Goal: Task Accomplishment & Management: Use online tool/utility

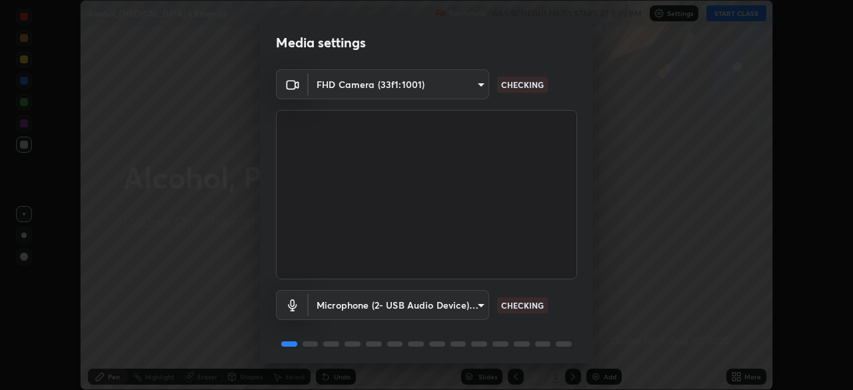
scroll to position [47, 0]
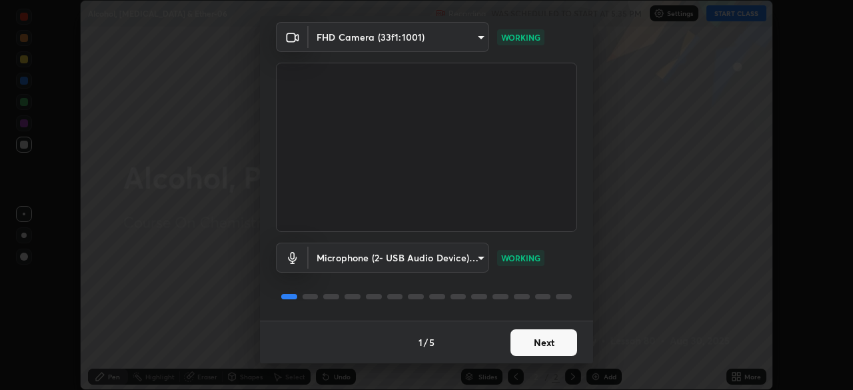
click at [547, 338] on button "Next" at bounding box center [544, 342] width 67 height 27
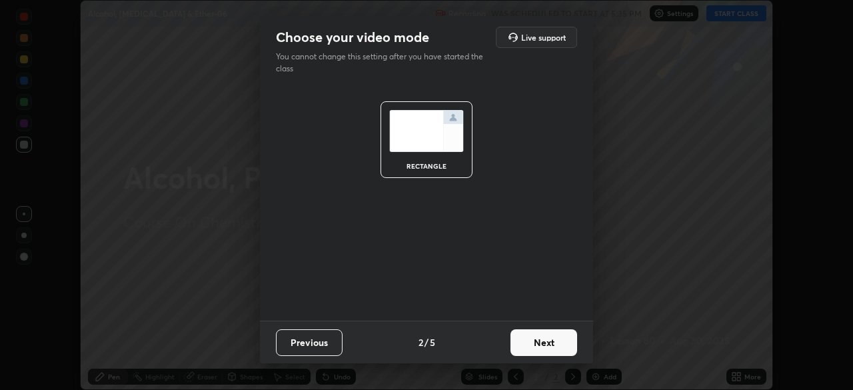
scroll to position [0, 0]
click at [534, 338] on button "Next" at bounding box center [544, 342] width 67 height 27
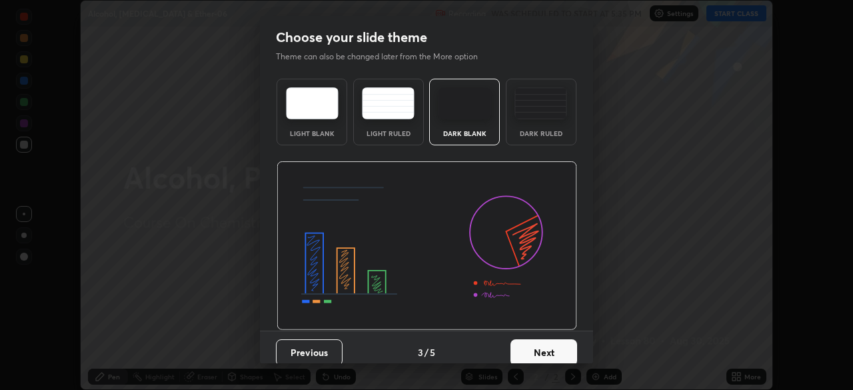
click at [547, 107] on img at bounding box center [541, 103] width 53 height 32
click at [535, 351] on button "Next" at bounding box center [544, 352] width 67 height 27
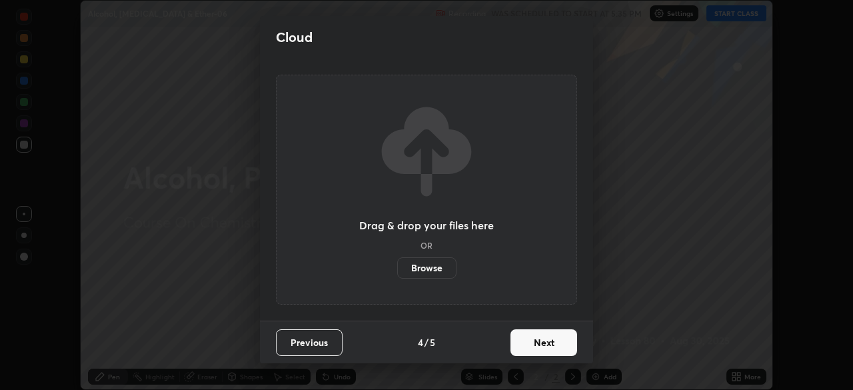
click at [533, 350] on button "Next" at bounding box center [544, 342] width 67 height 27
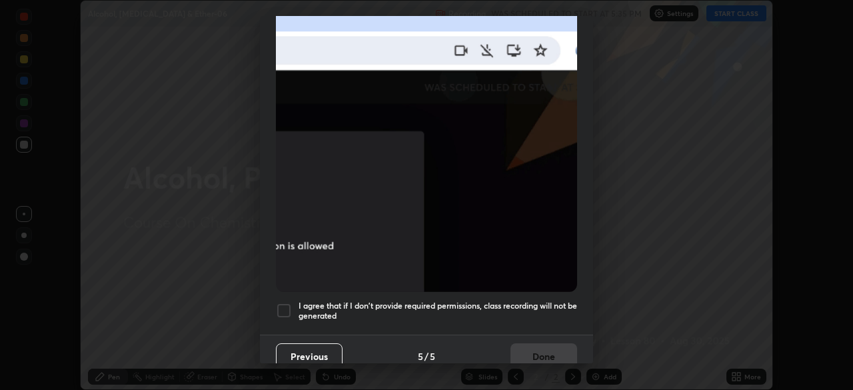
scroll to position [319, 0]
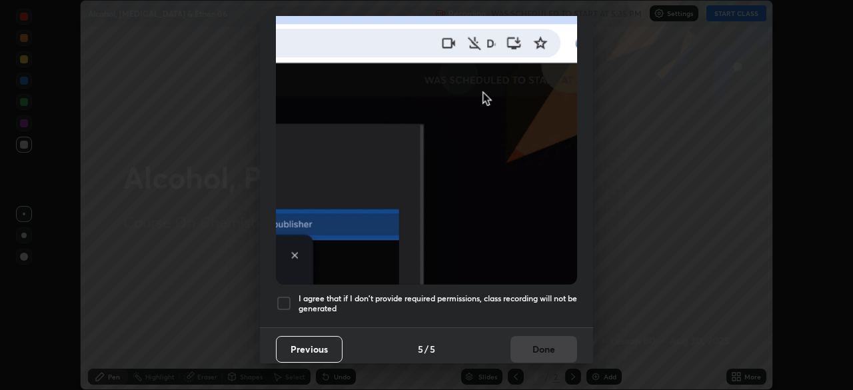
click at [336, 349] on button "Previous" at bounding box center [309, 349] width 67 height 27
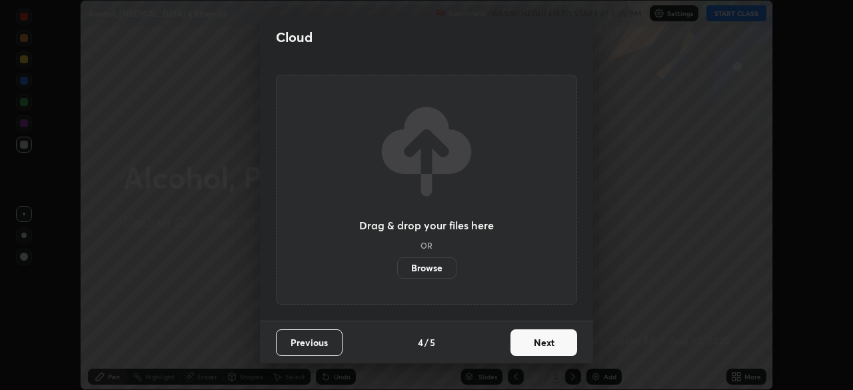
click at [329, 348] on button "Previous" at bounding box center [309, 342] width 67 height 27
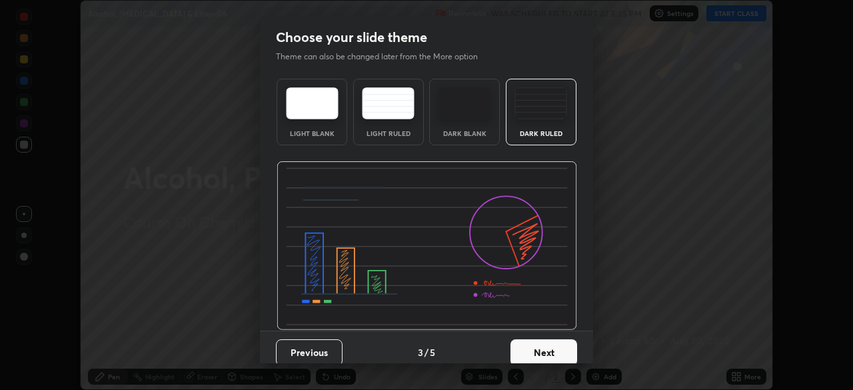
click at [537, 114] on img at bounding box center [541, 103] width 53 height 32
click at [532, 348] on button "Next" at bounding box center [544, 352] width 67 height 27
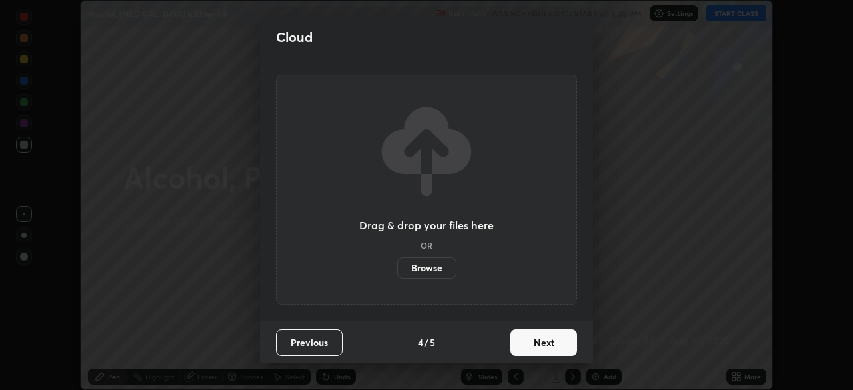
click at [531, 338] on button "Next" at bounding box center [544, 342] width 67 height 27
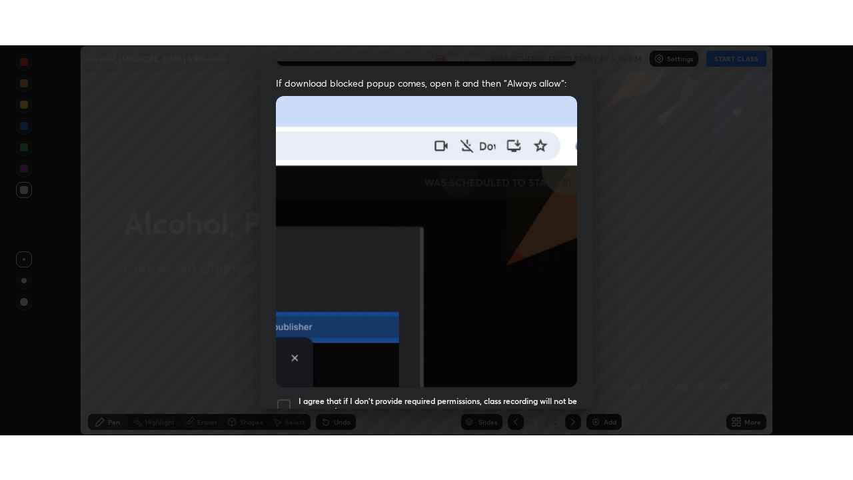
scroll to position [319, 0]
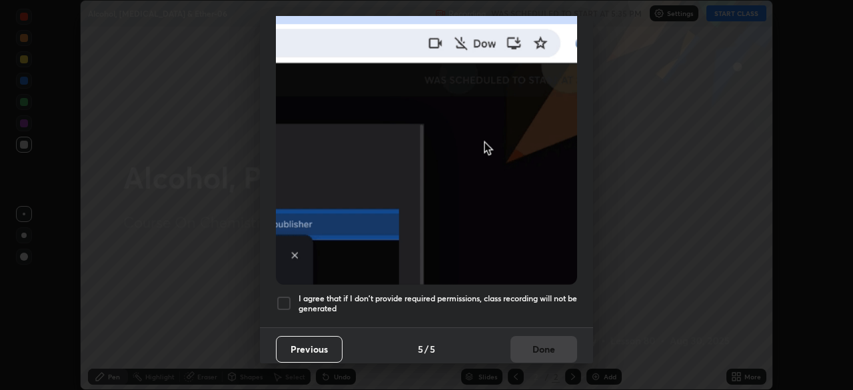
click at [523, 298] on h5 "I agree that if I don't provide required permissions, class recording will not …" at bounding box center [438, 303] width 279 height 21
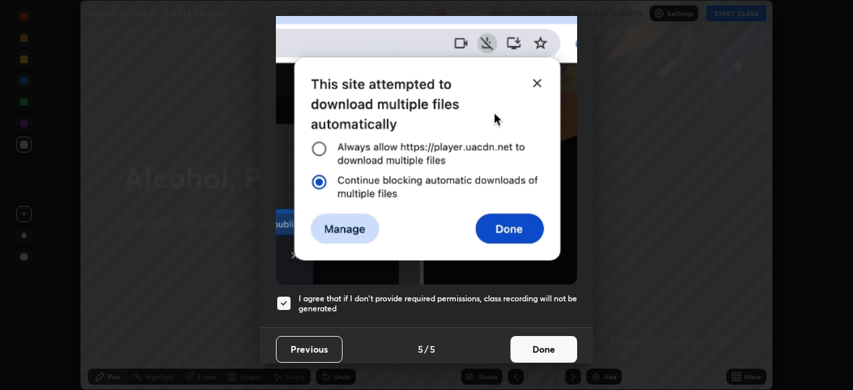
click at [529, 340] on button "Done" at bounding box center [544, 349] width 67 height 27
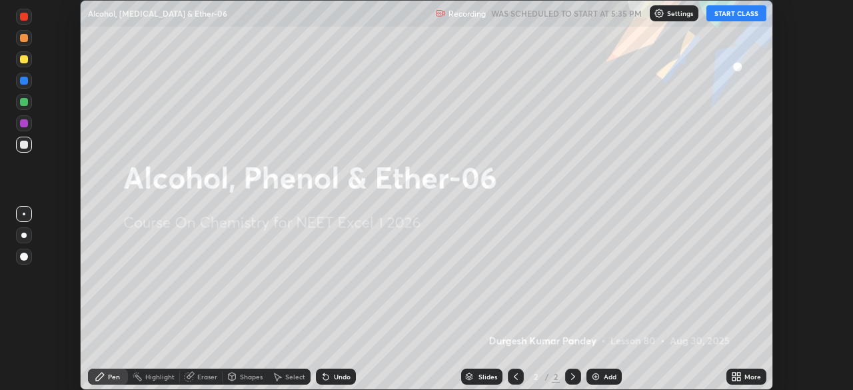
click at [743, 17] on button "START CLASS" at bounding box center [737, 13] width 60 height 16
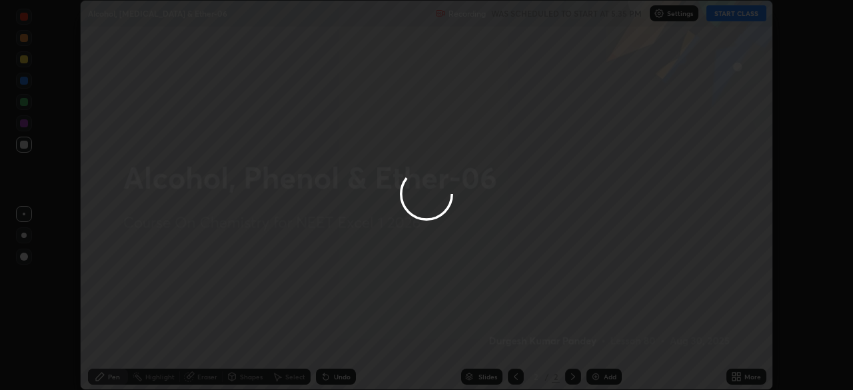
click at [603, 380] on div at bounding box center [426, 195] width 853 height 390
click at [611, 378] on div at bounding box center [426, 195] width 853 height 390
click at [610, 377] on div at bounding box center [426, 195] width 853 height 390
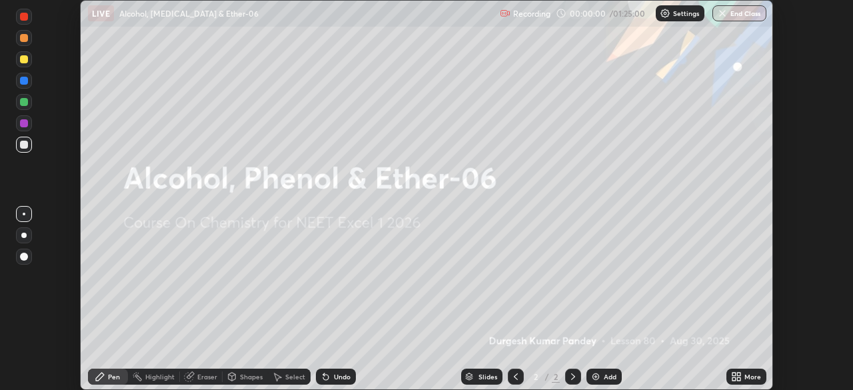
click at [607, 376] on div "Add" at bounding box center [610, 376] width 13 height 7
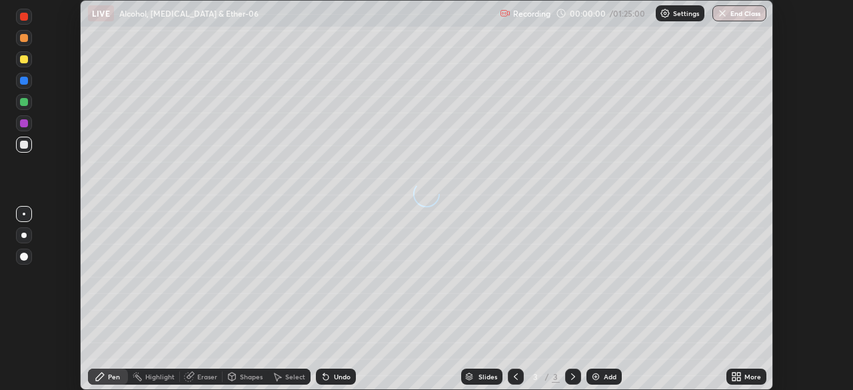
click at [606, 377] on div "Add" at bounding box center [610, 376] width 13 height 7
click at [606, 372] on div "Add" at bounding box center [604, 377] width 35 height 16
click at [604, 371] on div "Add" at bounding box center [604, 377] width 35 height 16
click at [603, 371] on div "Add" at bounding box center [604, 377] width 35 height 16
click at [599, 371] on img at bounding box center [596, 376] width 11 height 11
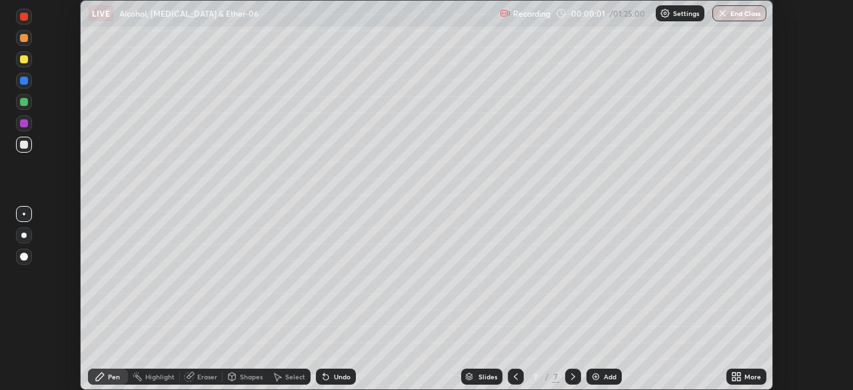
click at [599, 369] on div "Add" at bounding box center [604, 377] width 35 height 16
click at [598, 371] on div "Add" at bounding box center [604, 377] width 35 height 16
click at [600, 371] on div "Add" at bounding box center [604, 377] width 35 height 16
click at [601, 369] on div "Add" at bounding box center [604, 377] width 35 height 16
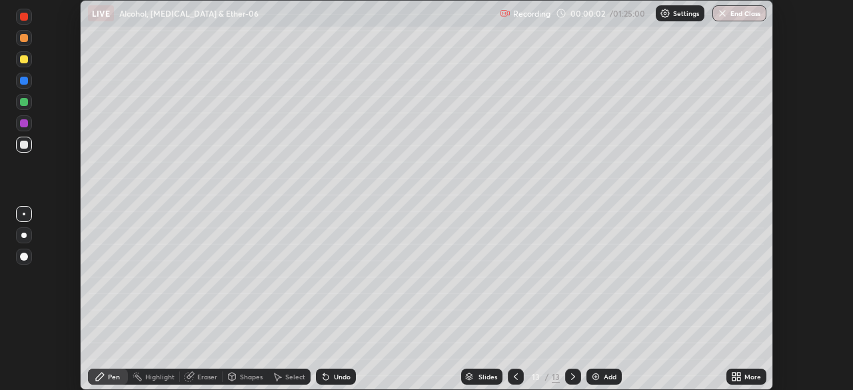
click at [601, 370] on div "Add" at bounding box center [604, 377] width 35 height 16
click at [603, 370] on div "Add" at bounding box center [604, 377] width 35 height 16
click at [603, 369] on div "Add" at bounding box center [604, 377] width 35 height 16
click at [603, 370] on div "Add" at bounding box center [604, 377] width 35 height 16
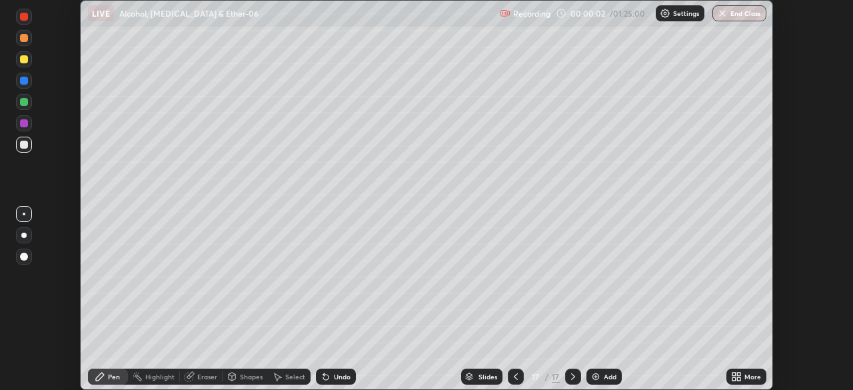
click at [605, 369] on div "Add" at bounding box center [604, 377] width 35 height 16
click at [515, 377] on icon at bounding box center [516, 376] width 11 height 11
click at [515, 376] on icon at bounding box center [516, 376] width 11 height 11
click at [520, 372] on div at bounding box center [516, 377] width 16 height 16
click at [519, 371] on icon at bounding box center [516, 376] width 11 height 11
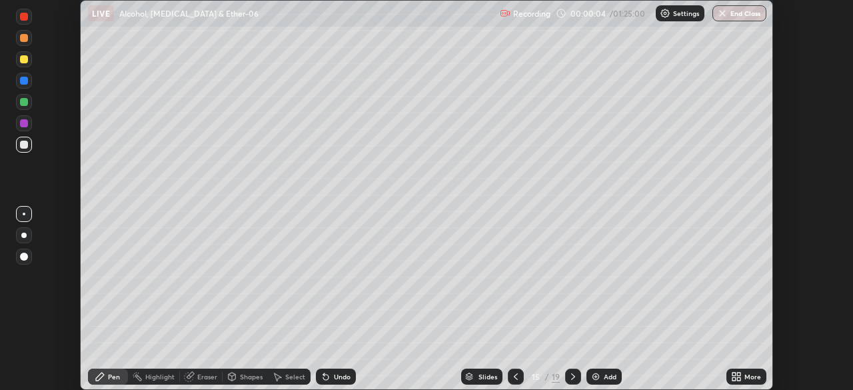
click at [515, 377] on icon at bounding box center [516, 376] width 11 height 11
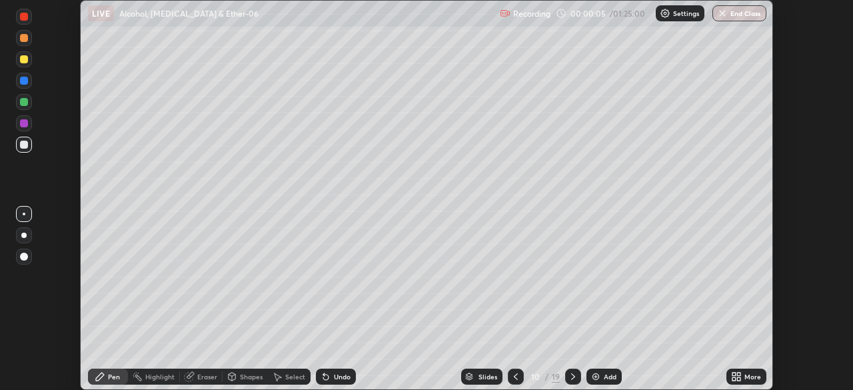
click at [515, 377] on icon at bounding box center [516, 376] width 11 height 11
click at [522, 377] on div at bounding box center [516, 377] width 16 height 16
click at [521, 378] on div at bounding box center [516, 377] width 16 height 16
click at [522, 377] on div at bounding box center [516, 377] width 16 height 16
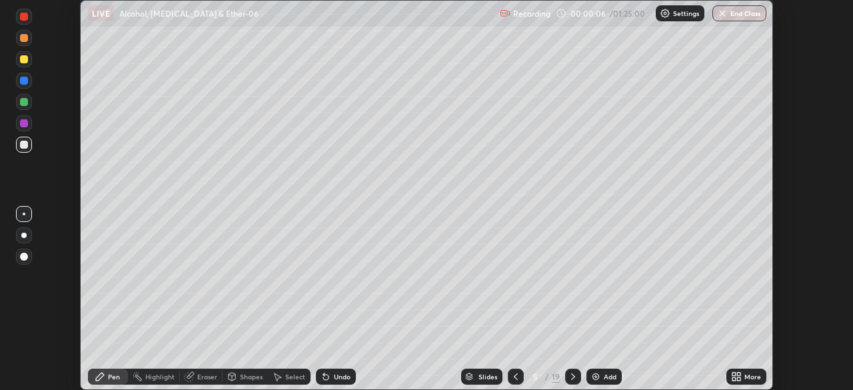
click at [522, 375] on div at bounding box center [516, 377] width 16 height 16
click at [515, 377] on icon at bounding box center [516, 376] width 11 height 11
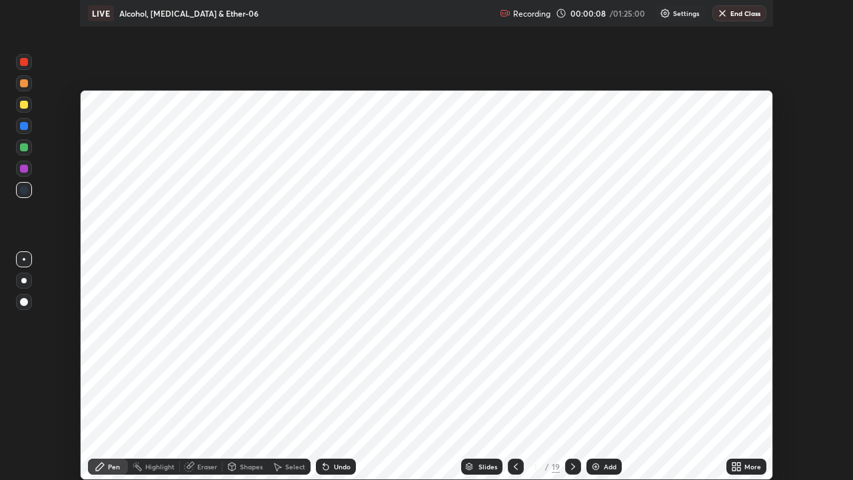
scroll to position [480, 853]
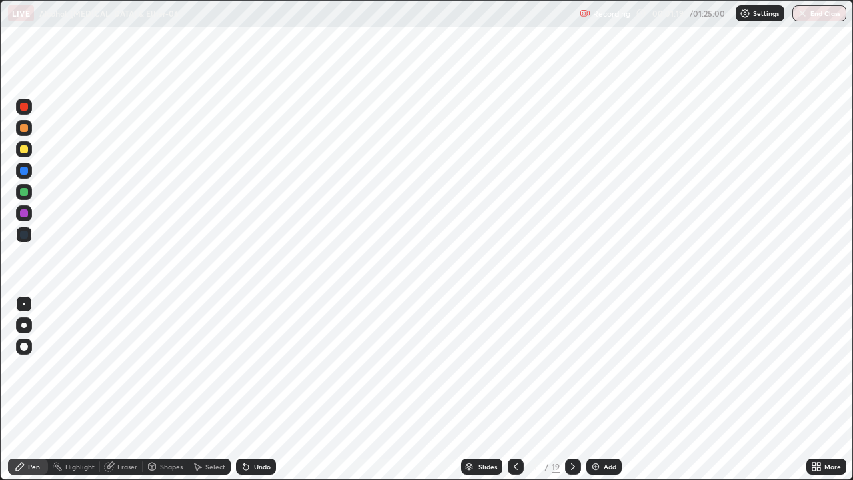
click at [573, 389] on icon at bounding box center [573, 466] width 11 height 11
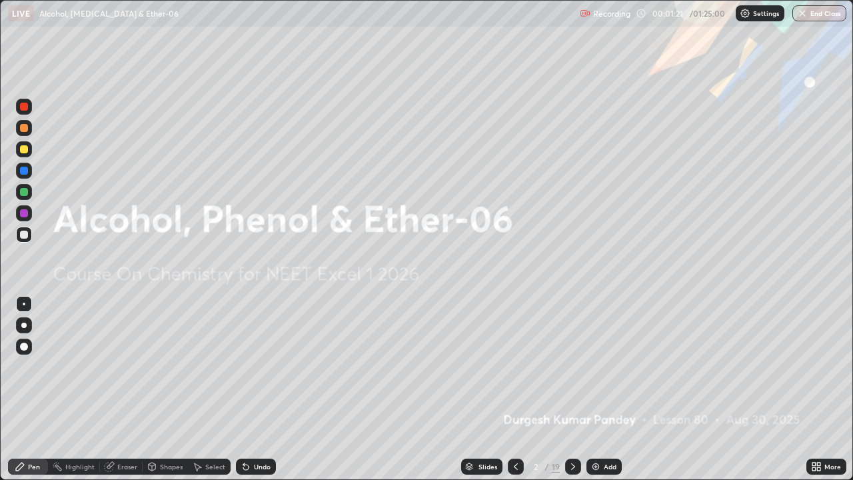
click at [579, 389] on div at bounding box center [573, 467] width 16 height 16
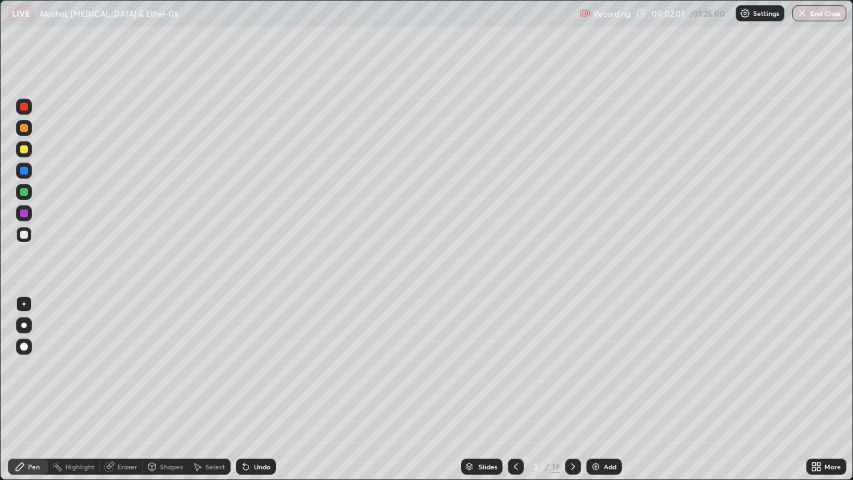
click at [30, 323] on div at bounding box center [24, 325] width 16 height 16
click at [25, 149] on div at bounding box center [24, 149] width 8 height 8
click at [174, 389] on div "Shapes" at bounding box center [171, 466] width 23 height 7
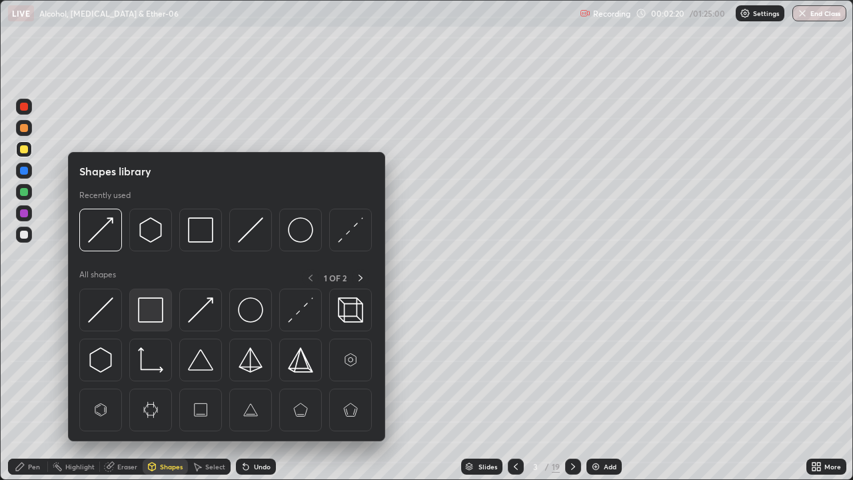
click at [161, 317] on img at bounding box center [150, 309] width 25 height 25
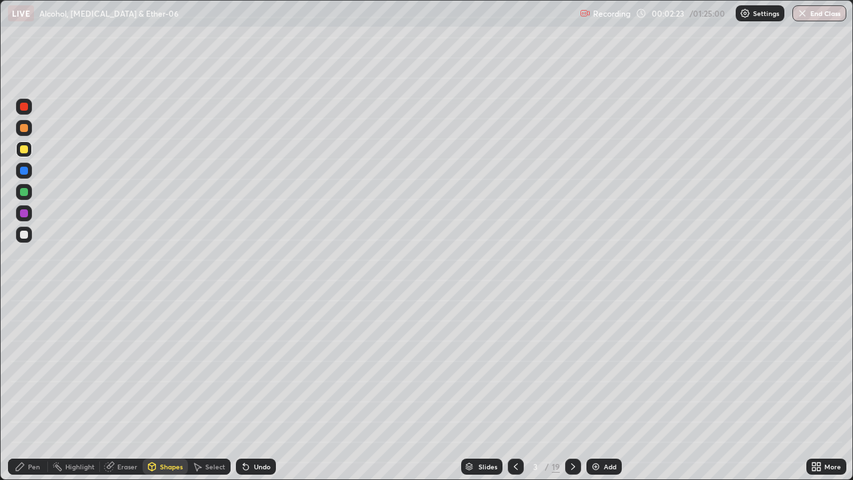
click at [215, 389] on div "Select" at bounding box center [215, 466] width 20 height 7
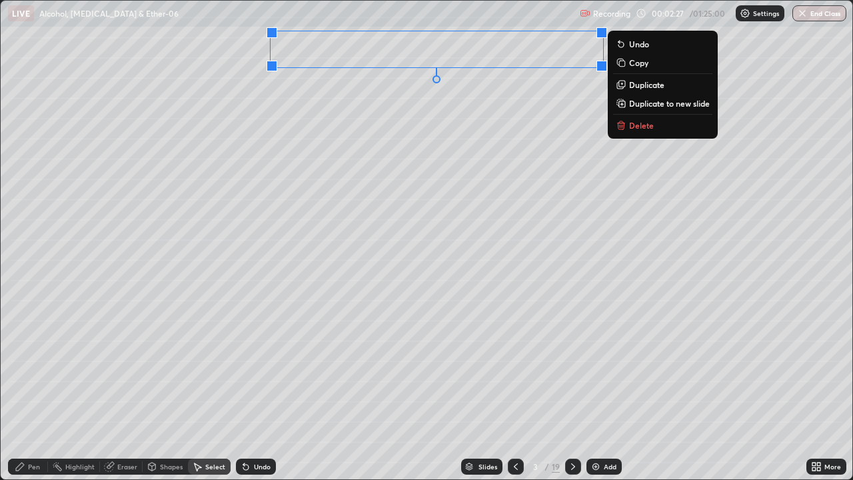
click at [343, 95] on div "0 ° Undo Copy Duplicate Duplicate to new slide Delete" at bounding box center [427, 240] width 852 height 479
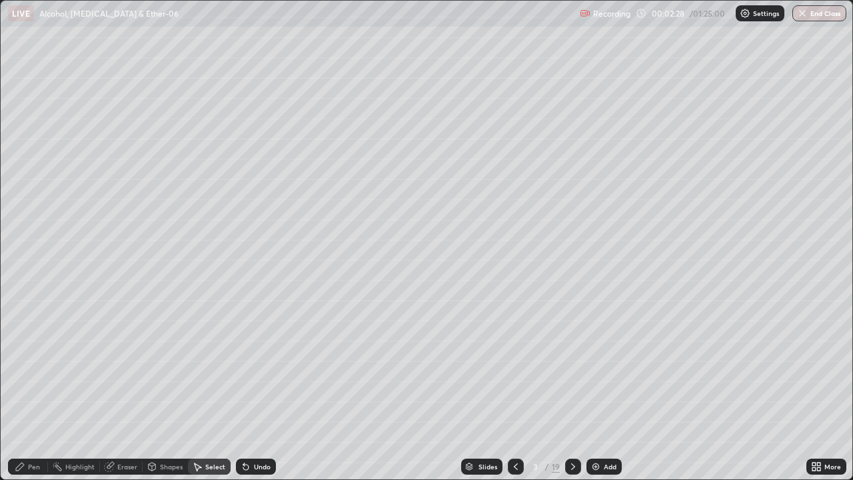
click at [42, 389] on div "Pen" at bounding box center [28, 467] width 40 height 16
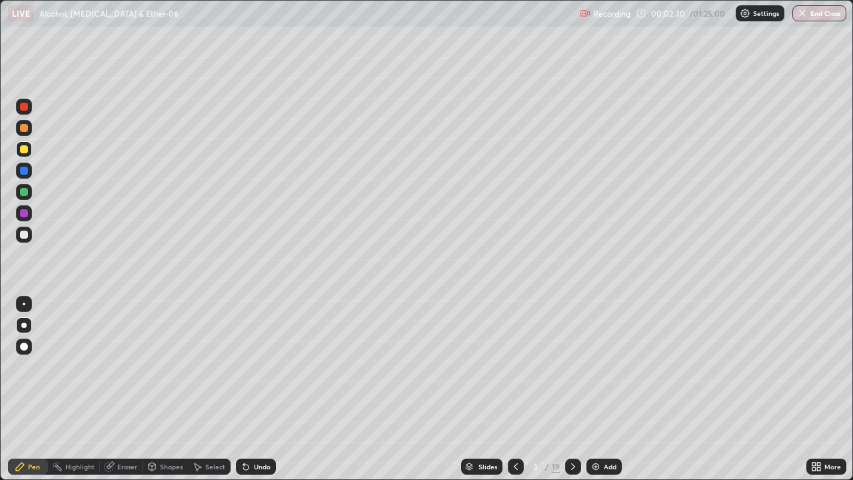
click at [23, 129] on div at bounding box center [24, 128] width 8 height 8
click at [170, 389] on div "Shapes" at bounding box center [171, 466] width 23 height 7
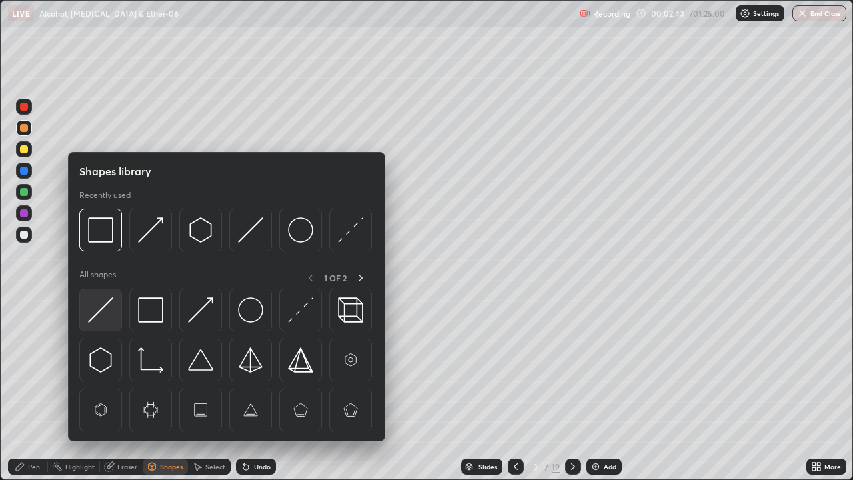
click at [103, 309] on img at bounding box center [100, 309] width 25 height 25
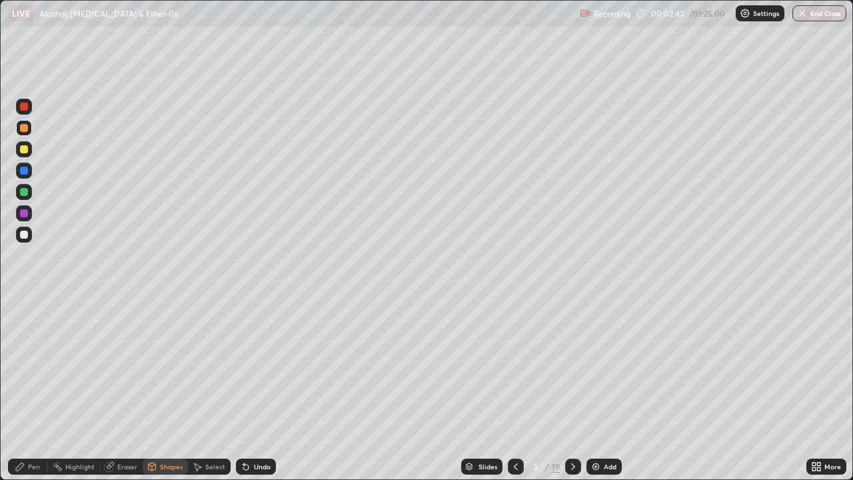
click at [25, 237] on div at bounding box center [24, 235] width 8 height 8
click at [29, 389] on div "Pen" at bounding box center [28, 467] width 40 height 16
click at [261, 389] on div "Undo" at bounding box center [256, 467] width 40 height 16
click at [258, 389] on div "Undo" at bounding box center [256, 467] width 40 height 16
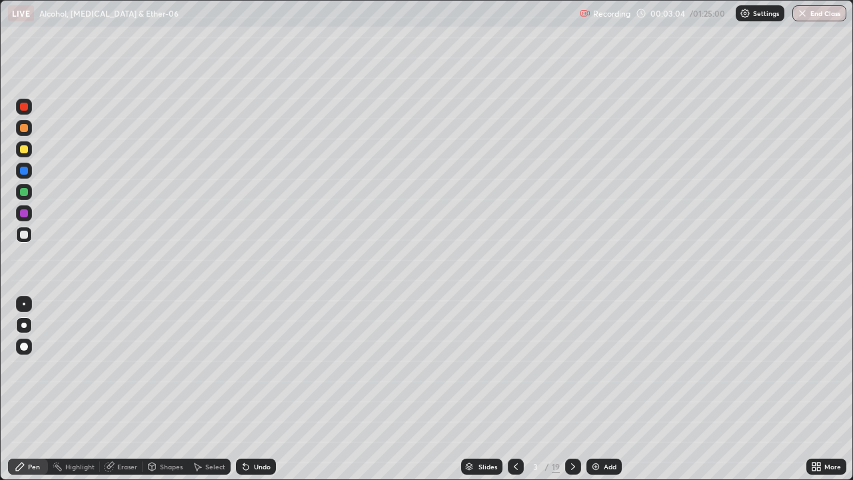
click at [259, 389] on div "Undo" at bounding box center [256, 467] width 40 height 16
click at [260, 389] on div "Undo" at bounding box center [256, 467] width 40 height 16
click at [177, 389] on div "Shapes" at bounding box center [171, 466] width 23 height 7
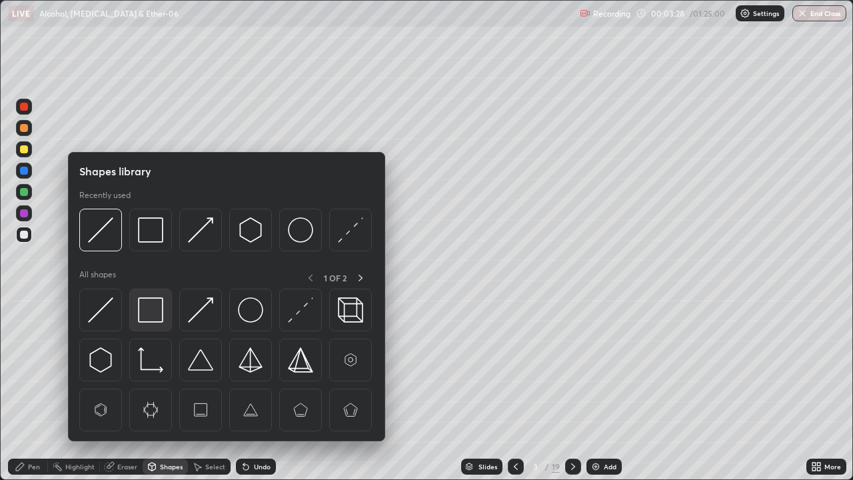
click at [155, 309] on img at bounding box center [150, 309] width 25 height 25
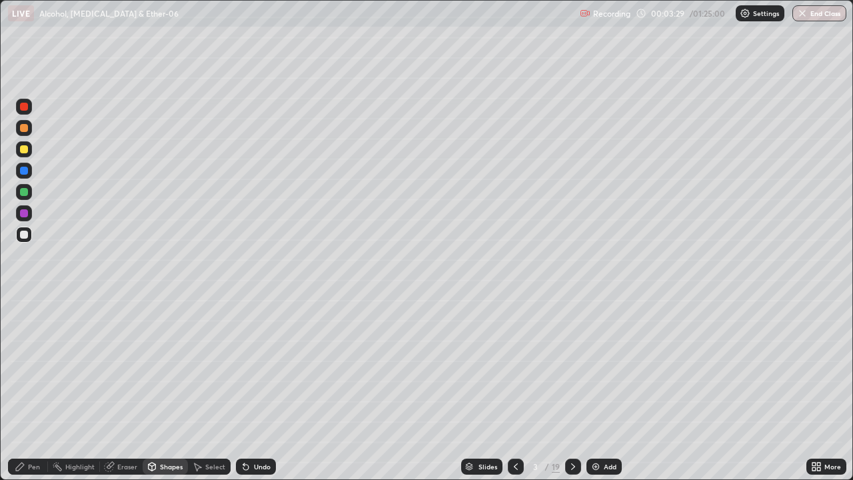
click at [27, 155] on div at bounding box center [24, 149] width 16 height 16
click at [265, 389] on div "Undo" at bounding box center [256, 467] width 40 height 16
click at [35, 389] on div "Pen" at bounding box center [28, 467] width 40 height 16
click at [24, 149] on div at bounding box center [24, 149] width 8 height 8
click at [25, 152] on div at bounding box center [24, 149] width 8 height 8
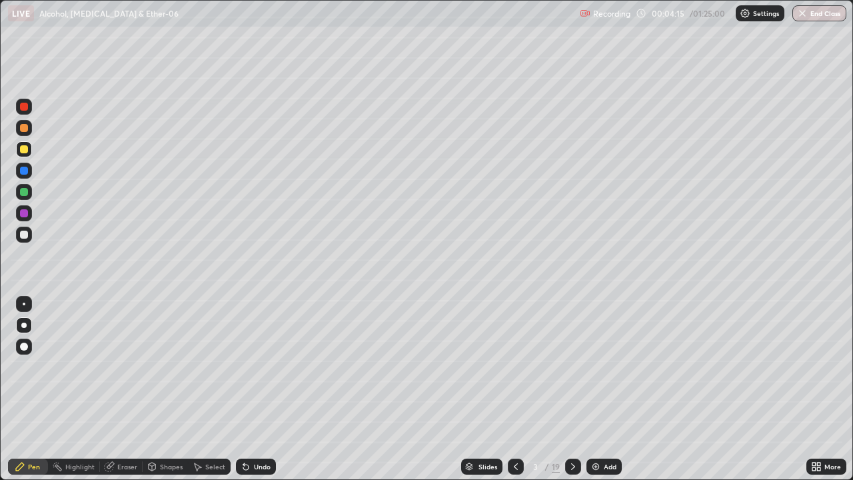
click at [161, 389] on div "Shapes" at bounding box center [171, 466] width 23 height 7
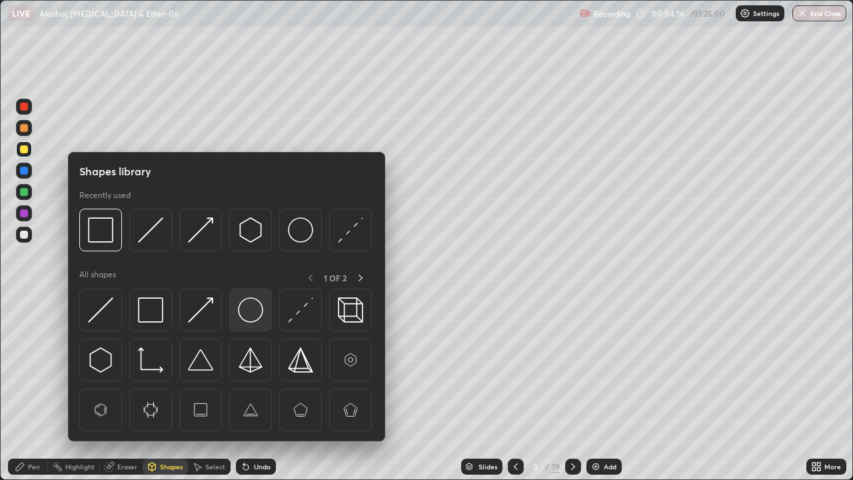
click at [243, 307] on img at bounding box center [250, 309] width 25 height 25
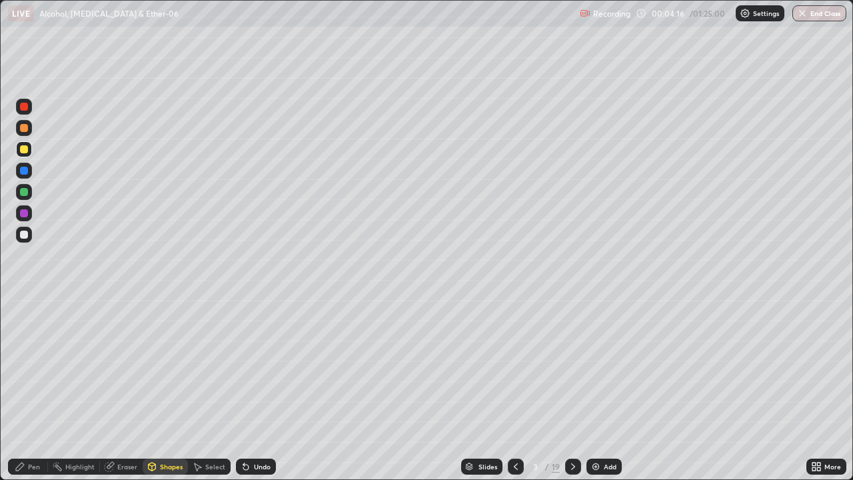
click at [23, 219] on div at bounding box center [24, 213] width 16 height 16
click at [35, 389] on div "Pen" at bounding box center [34, 466] width 12 height 7
click at [23, 237] on div at bounding box center [24, 235] width 8 height 8
click at [598, 389] on img at bounding box center [596, 466] width 11 height 11
click at [263, 389] on div "Undo" at bounding box center [262, 466] width 17 height 7
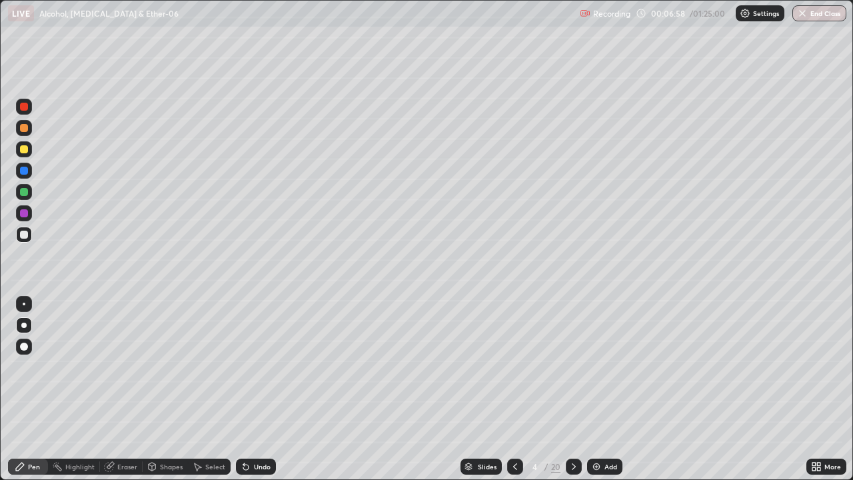
click at [259, 389] on div "Undo" at bounding box center [256, 467] width 40 height 16
click at [20, 155] on div at bounding box center [24, 149] width 16 height 16
click at [27, 220] on div at bounding box center [24, 213] width 16 height 16
click at [173, 389] on div "Shapes" at bounding box center [171, 466] width 23 height 7
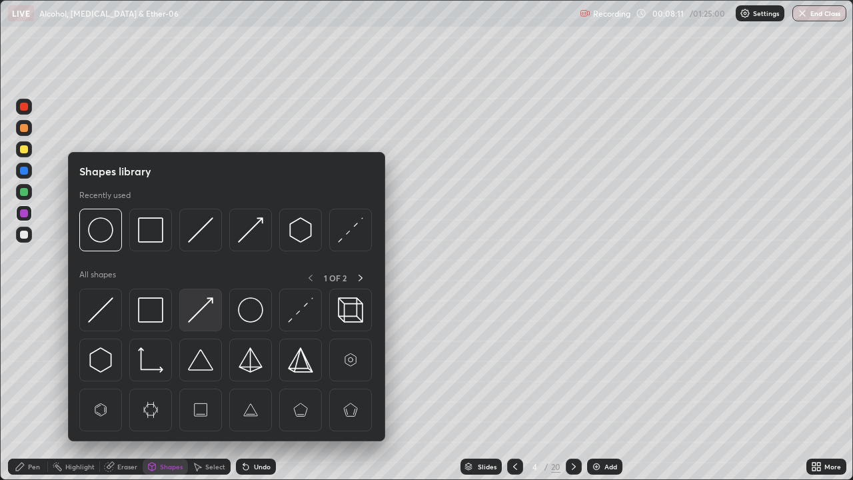
click at [210, 307] on img at bounding box center [200, 309] width 25 height 25
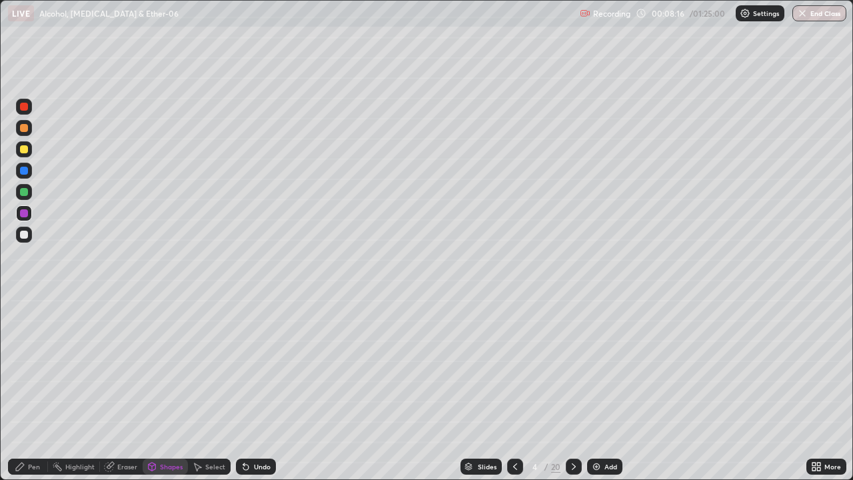
click at [23, 235] on div at bounding box center [24, 235] width 8 height 8
click at [35, 389] on div "Pen" at bounding box center [28, 467] width 40 height 16
click at [21, 212] on div at bounding box center [24, 213] width 8 height 8
click at [515, 389] on icon at bounding box center [515, 466] width 11 height 11
click at [567, 389] on div at bounding box center [574, 467] width 16 height 16
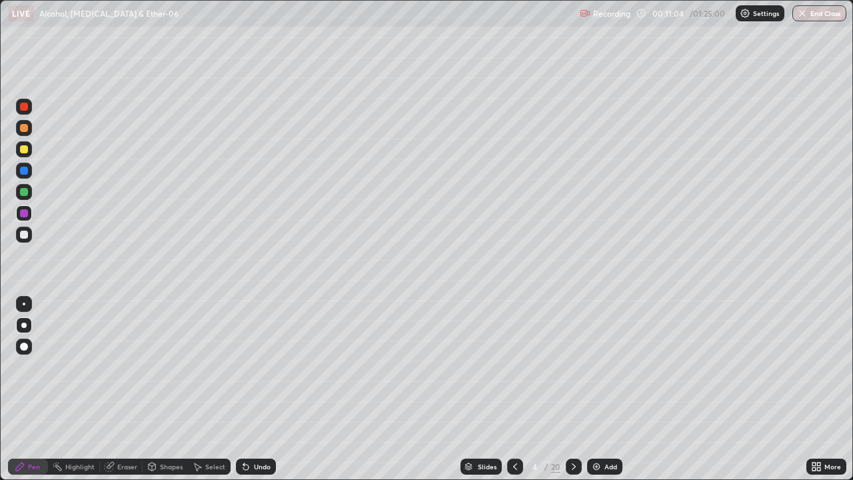
click at [510, 389] on icon at bounding box center [515, 466] width 11 height 11
click at [567, 389] on div at bounding box center [574, 467] width 16 height 16
click at [600, 389] on img at bounding box center [596, 466] width 11 height 11
click at [24, 153] on div at bounding box center [24, 149] width 8 height 8
click at [27, 235] on div at bounding box center [24, 235] width 8 height 8
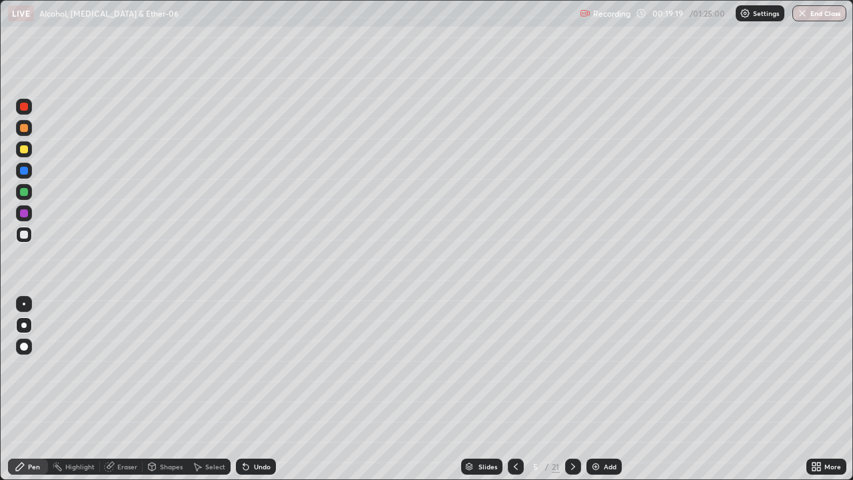
click at [604, 389] on div "Add" at bounding box center [610, 466] width 13 height 7
click at [169, 389] on div "Shapes" at bounding box center [171, 466] width 23 height 7
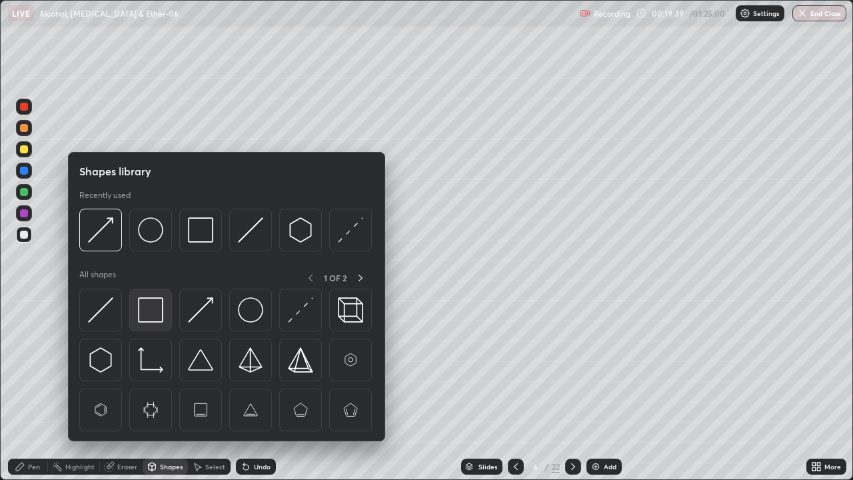
click at [155, 311] on img at bounding box center [150, 309] width 25 height 25
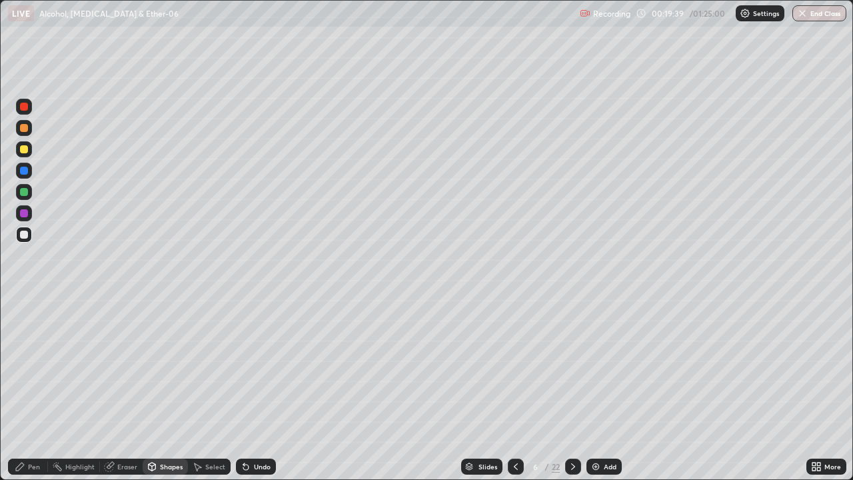
click at [25, 217] on div at bounding box center [24, 213] width 8 height 8
click at [159, 389] on div "Shapes" at bounding box center [165, 467] width 45 height 16
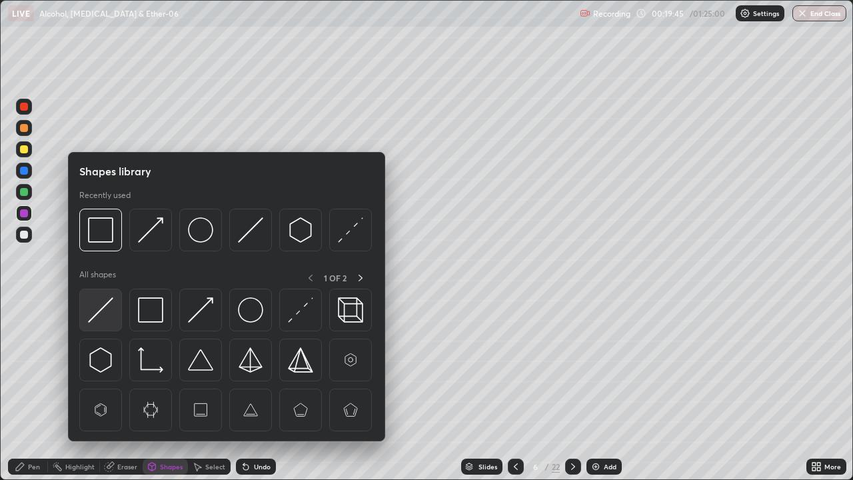
click at [102, 309] on img at bounding box center [100, 309] width 25 height 25
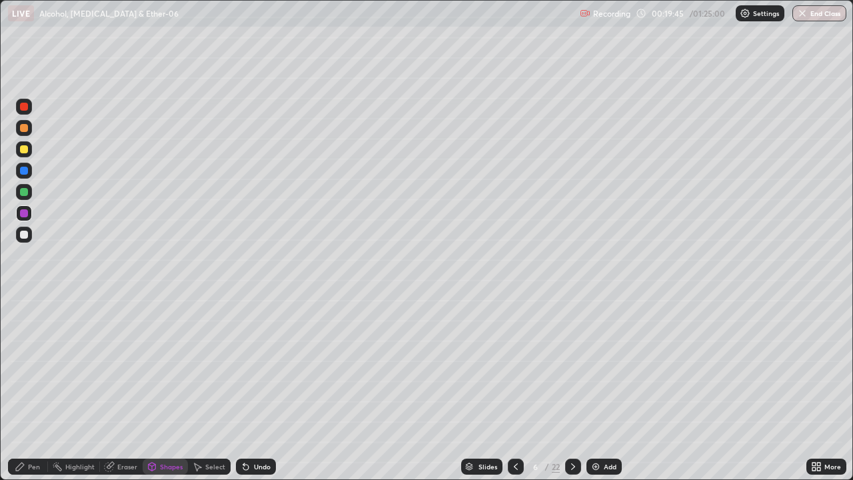
click at [24, 193] on div at bounding box center [24, 192] width 8 height 8
click at [23, 147] on div at bounding box center [24, 149] width 8 height 8
click at [25, 389] on icon at bounding box center [20, 466] width 11 height 11
click at [21, 240] on div at bounding box center [24, 235] width 16 height 16
click at [595, 389] on img at bounding box center [596, 466] width 11 height 11
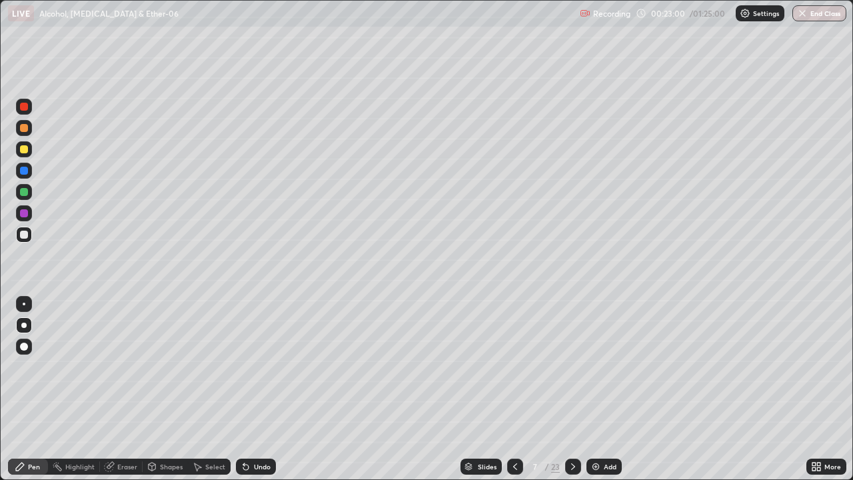
click at [171, 389] on div "Shapes" at bounding box center [171, 466] width 23 height 7
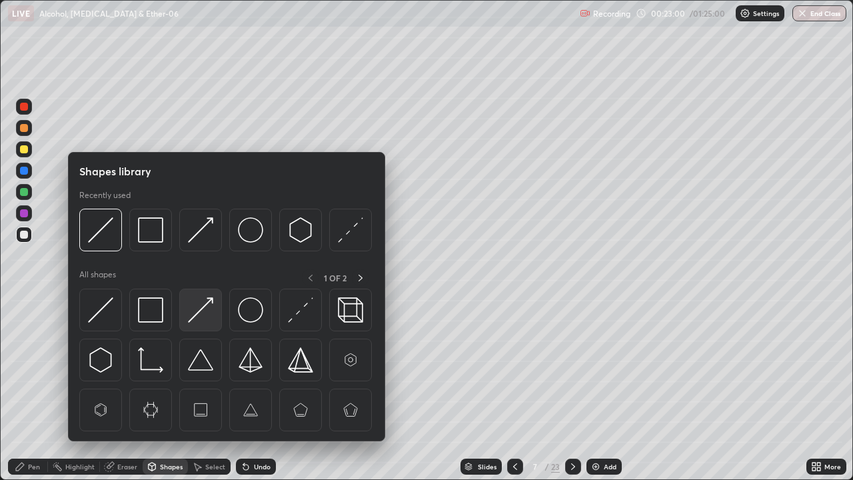
click at [201, 312] on img at bounding box center [200, 309] width 25 height 25
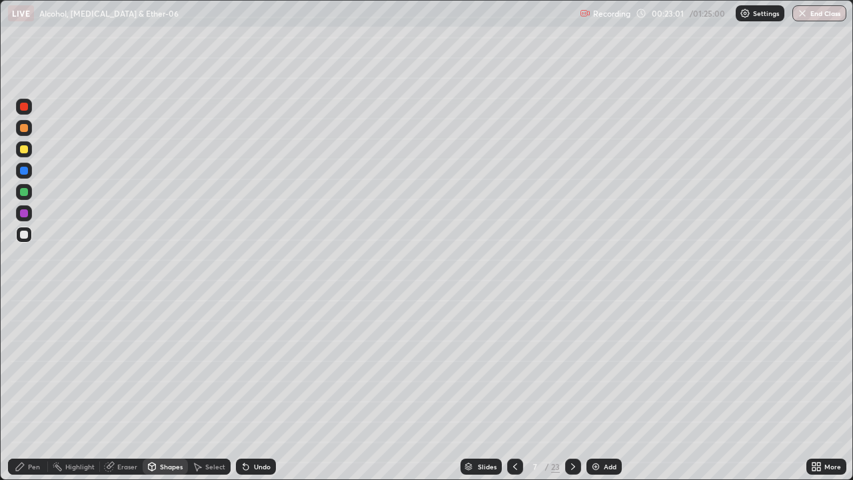
click at [23, 215] on div at bounding box center [24, 213] width 8 height 8
click at [34, 389] on div "Pen" at bounding box center [34, 466] width 12 height 7
click at [23, 152] on div at bounding box center [24, 149] width 8 height 8
click at [174, 389] on div "Shapes" at bounding box center [171, 466] width 23 height 7
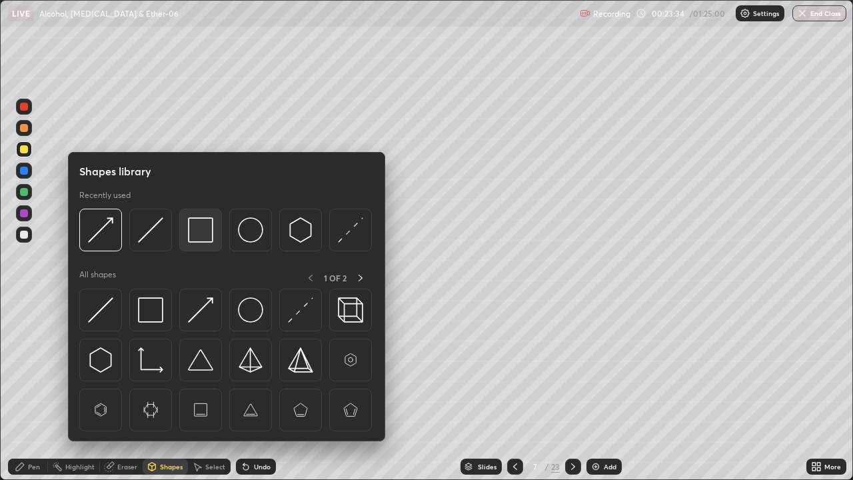
click at [199, 236] on img at bounding box center [200, 229] width 25 height 25
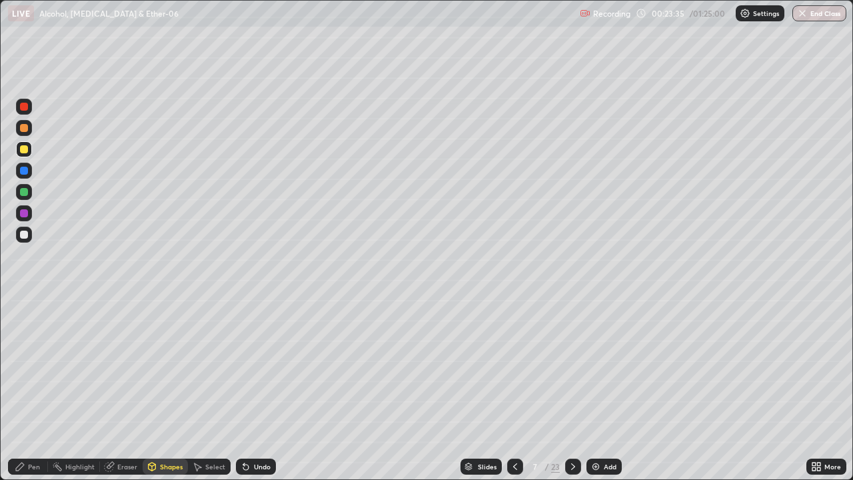
click at [25, 191] on div at bounding box center [24, 192] width 8 height 8
click at [27, 215] on div at bounding box center [24, 213] width 8 height 8
click at [43, 389] on div "Pen" at bounding box center [28, 467] width 40 height 16
click at [23, 149] on div at bounding box center [24, 149] width 8 height 8
click at [254, 389] on div "Undo" at bounding box center [262, 466] width 17 height 7
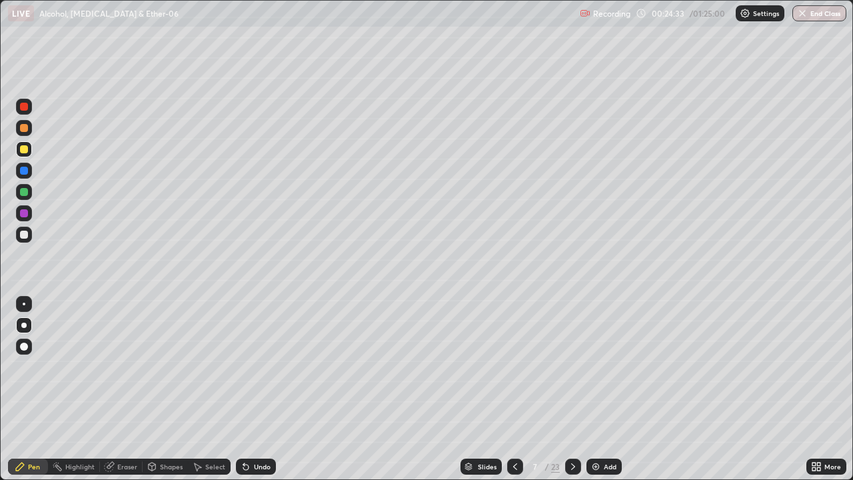
click at [251, 389] on div "Undo" at bounding box center [256, 467] width 40 height 16
click at [21, 241] on div at bounding box center [24, 235] width 16 height 16
click at [597, 389] on img at bounding box center [596, 466] width 11 height 11
click at [119, 389] on div "Eraser" at bounding box center [127, 466] width 20 height 7
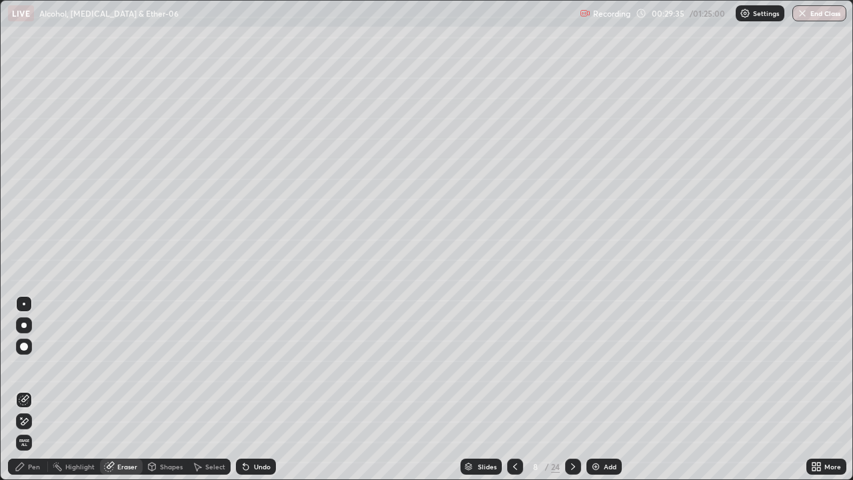
click at [164, 389] on div "Shapes" at bounding box center [165, 467] width 45 height 16
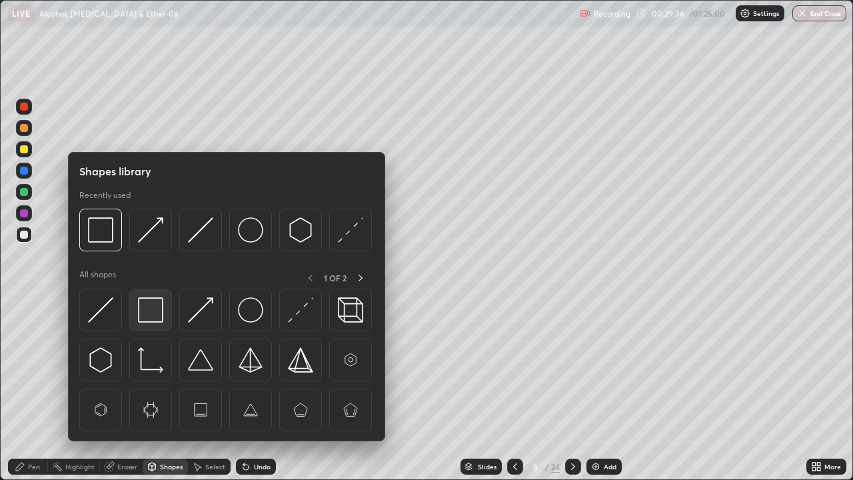
click at [155, 312] on img at bounding box center [150, 309] width 25 height 25
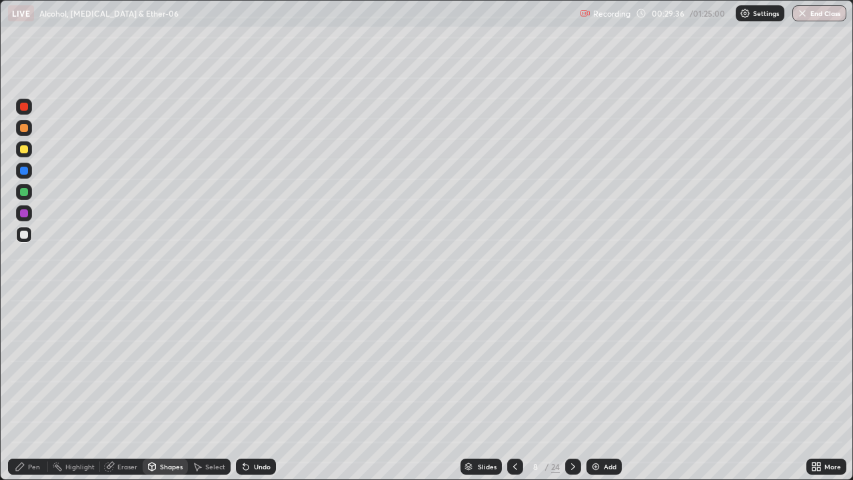
click at [23, 217] on div at bounding box center [24, 213] width 8 height 8
click at [166, 389] on div "Shapes" at bounding box center [165, 467] width 45 height 16
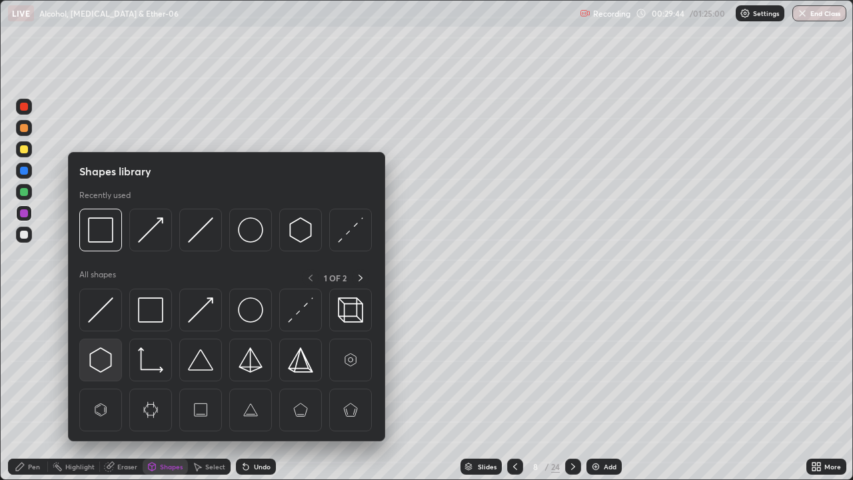
click at [109, 353] on img at bounding box center [100, 359] width 25 height 25
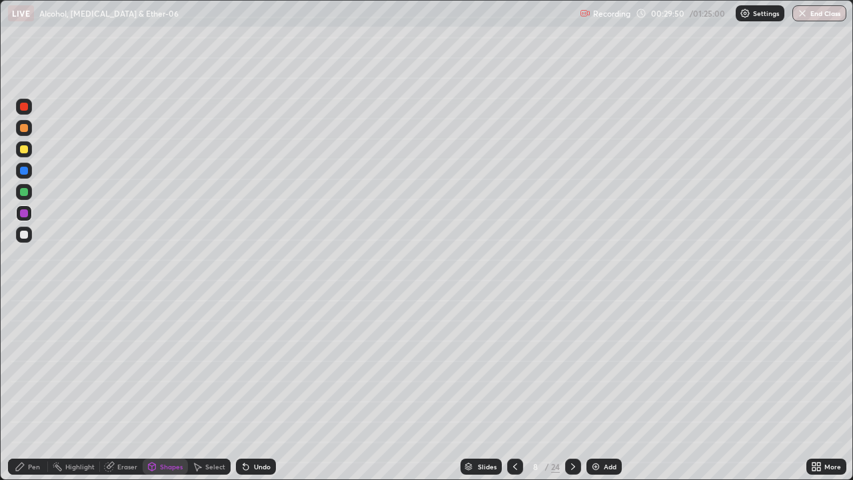
click at [28, 389] on div "Pen" at bounding box center [34, 466] width 12 height 7
click at [27, 193] on div at bounding box center [24, 192] width 8 height 8
click at [168, 389] on div "Shapes" at bounding box center [171, 466] width 23 height 7
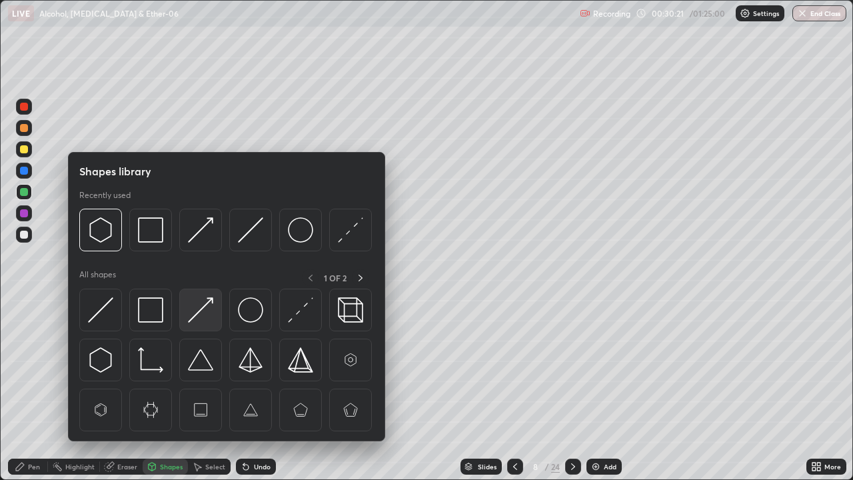
click at [201, 313] on img at bounding box center [200, 309] width 25 height 25
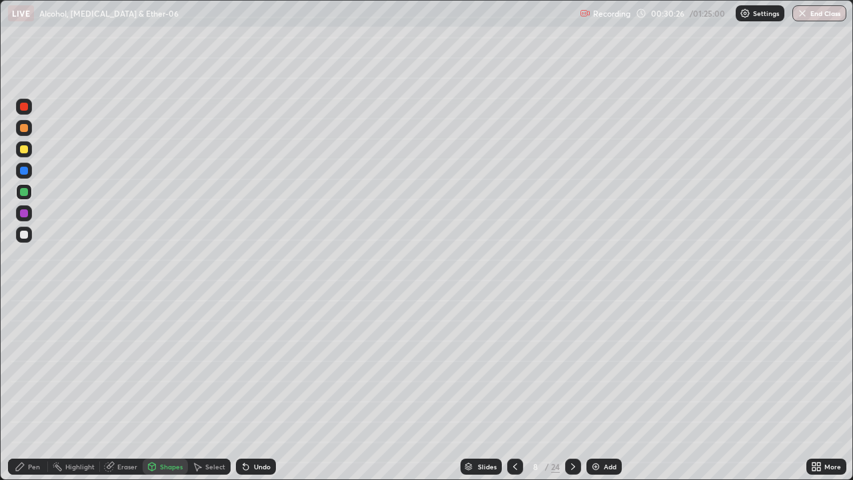
click at [31, 389] on div "Pen" at bounding box center [28, 467] width 40 height 16
click at [23, 149] on div at bounding box center [24, 149] width 8 height 8
click at [604, 389] on div "Add" at bounding box center [610, 466] width 13 height 7
click at [161, 389] on div "Shapes" at bounding box center [171, 466] width 23 height 7
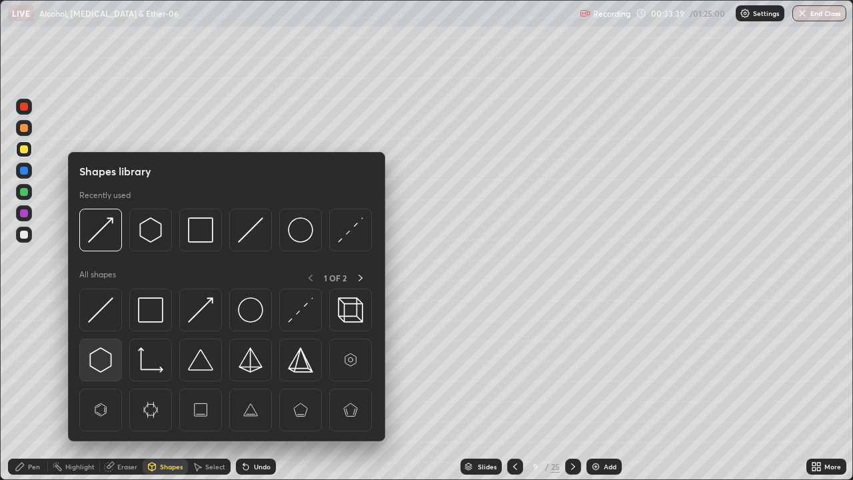
click at [108, 362] on img at bounding box center [100, 359] width 25 height 25
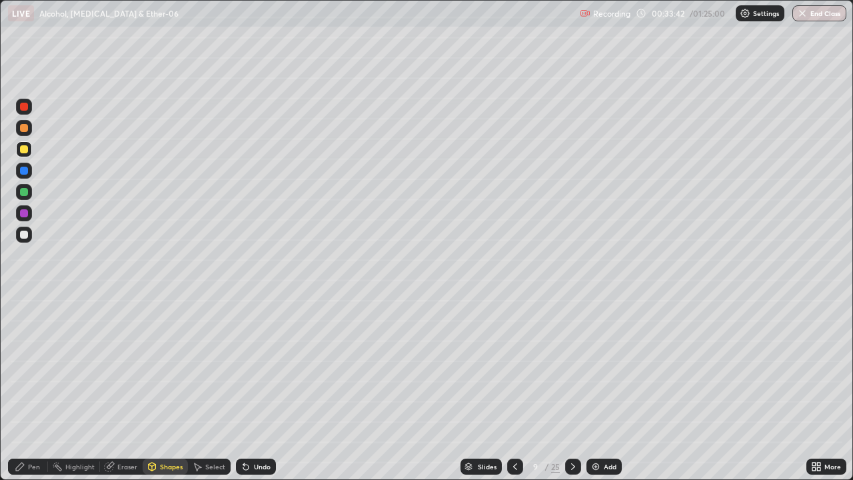
click at [165, 389] on div "Shapes" at bounding box center [171, 466] width 23 height 7
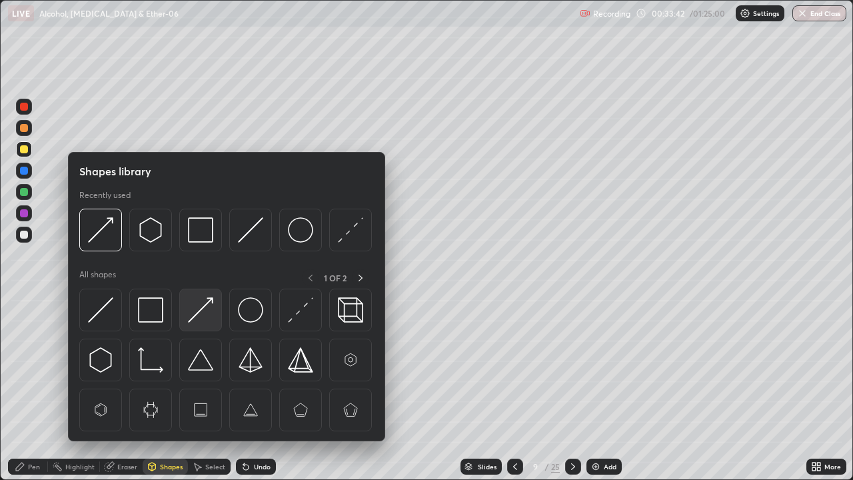
click at [196, 313] on img at bounding box center [200, 309] width 25 height 25
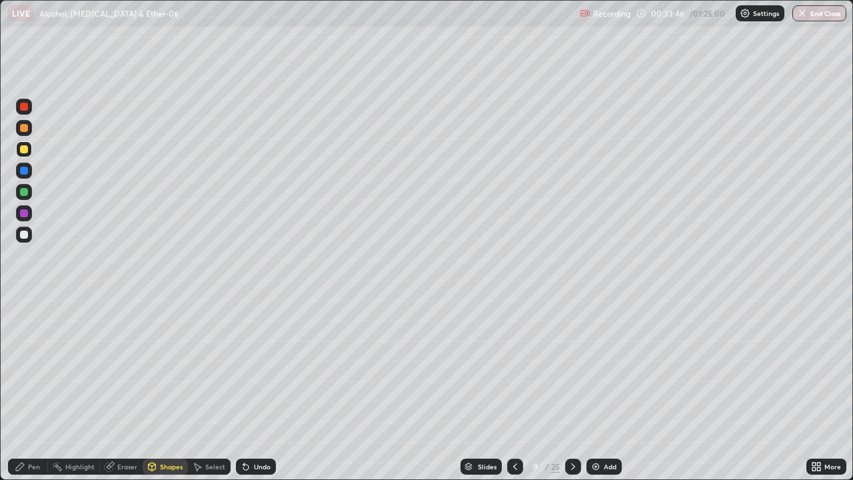
click at [33, 389] on div "Pen" at bounding box center [28, 467] width 40 height 16
click at [25, 232] on div at bounding box center [24, 235] width 8 height 8
click at [611, 389] on div "Add" at bounding box center [610, 466] width 13 height 7
click at [25, 192] on div at bounding box center [24, 192] width 8 height 8
click at [175, 389] on div "Shapes" at bounding box center [171, 466] width 23 height 7
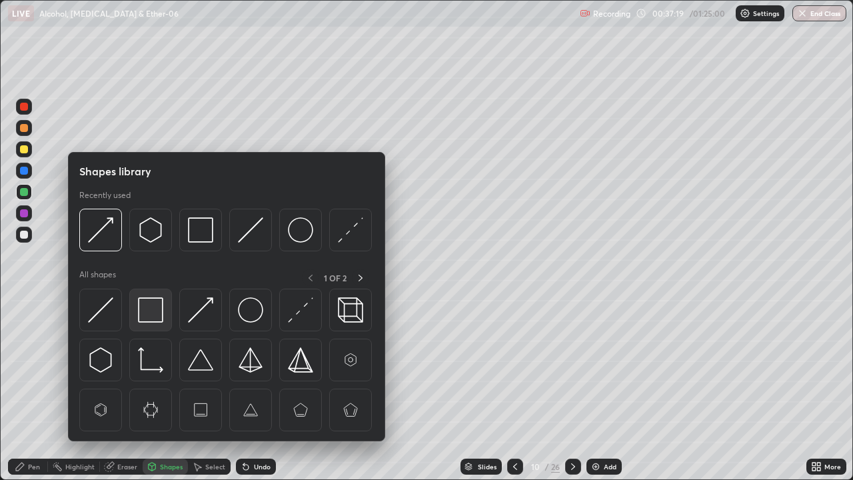
click at [160, 313] on img at bounding box center [150, 309] width 25 height 25
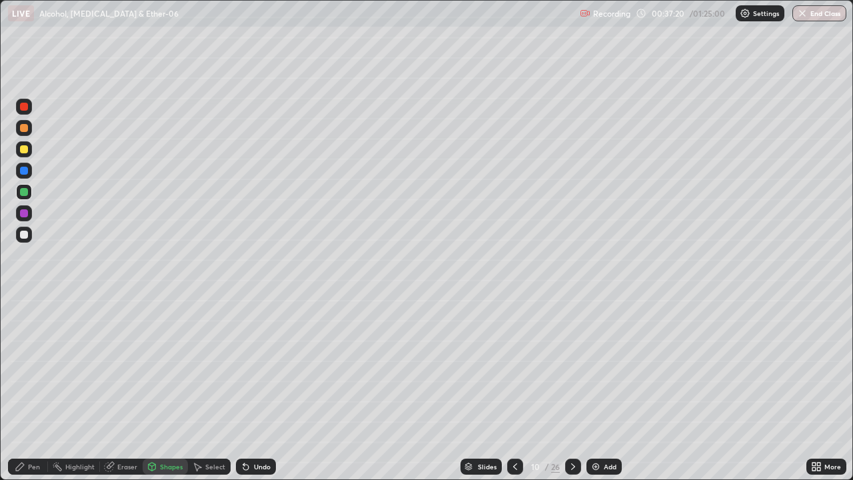
click at [22, 149] on div at bounding box center [24, 149] width 8 height 8
click at [29, 389] on div "Pen" at bounding box center [34, 466] width 12 height 7
click at [167, 389] on div "Shapes" at bounding box center [171, 466] width 23 height 7
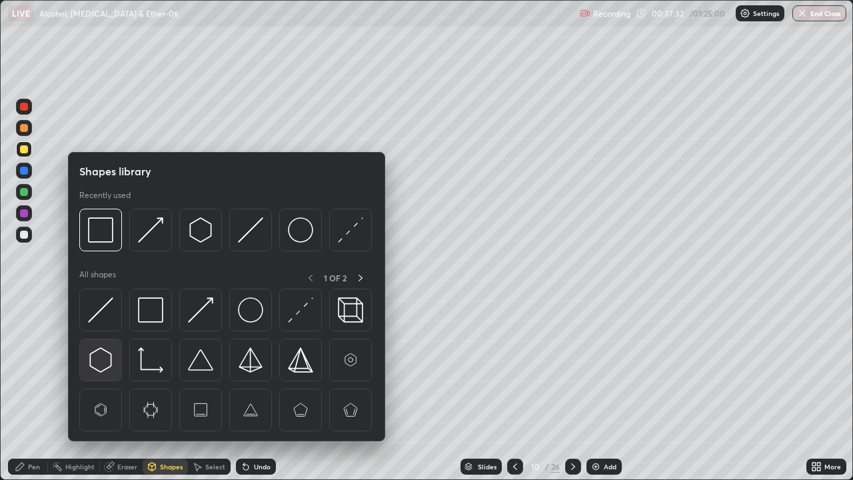
click at [105, 359] on img at bounding box center [100, 359] width 25 height 25
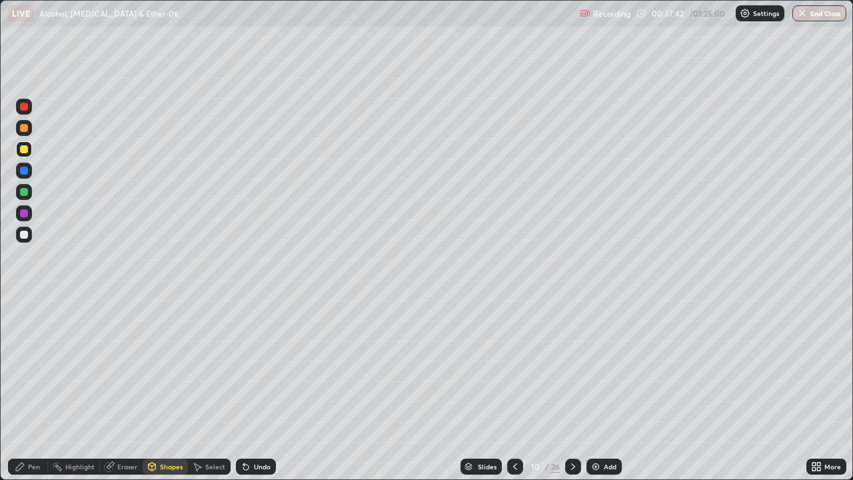
click at [35, 389] on div "Pen" at bounding box center [34, 466] width 12 height 7
click at [161, 389] on div "Shapes" at bounding box center [171, 466] width 23 height 7
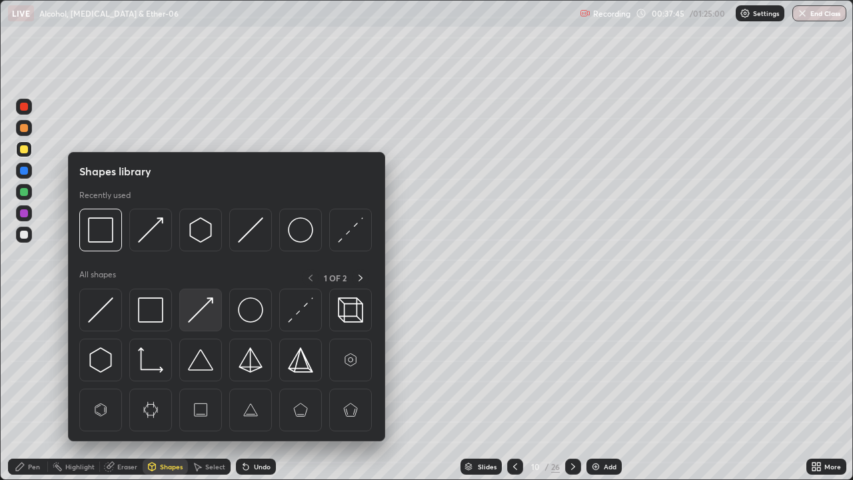
click at [201, 310] on img at bounding box center [200, 309] width 25 height 25
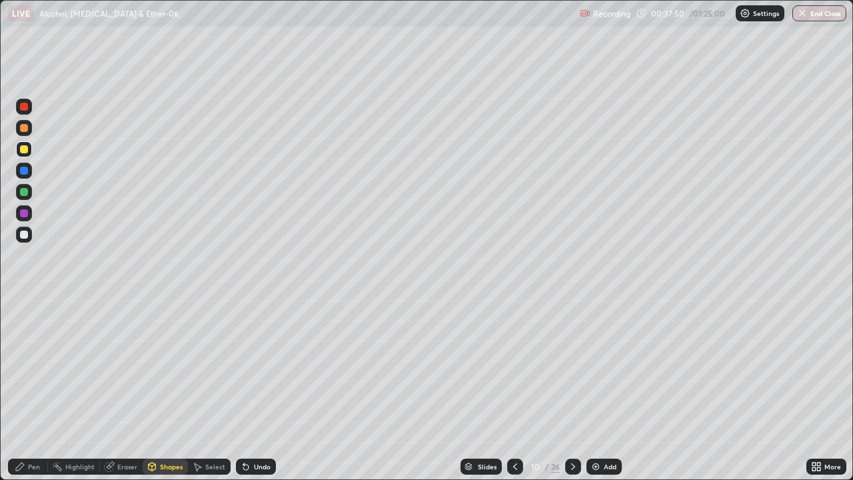
click at [39, 389] on div "Pen" at bounding box center [34, 466] width 12 height 7
click at [25, 213] on div at bounding box center [24, 213] width 8 height 8
click at [22, 104] on div at bounding box center [24, 107] width 8 height 8
click at [27, 193] on div at bounding box center [24, 192] width 8 height 8
click at [261, 389] on div "Undo" at bounding box center [262, 466] width 17 height 7
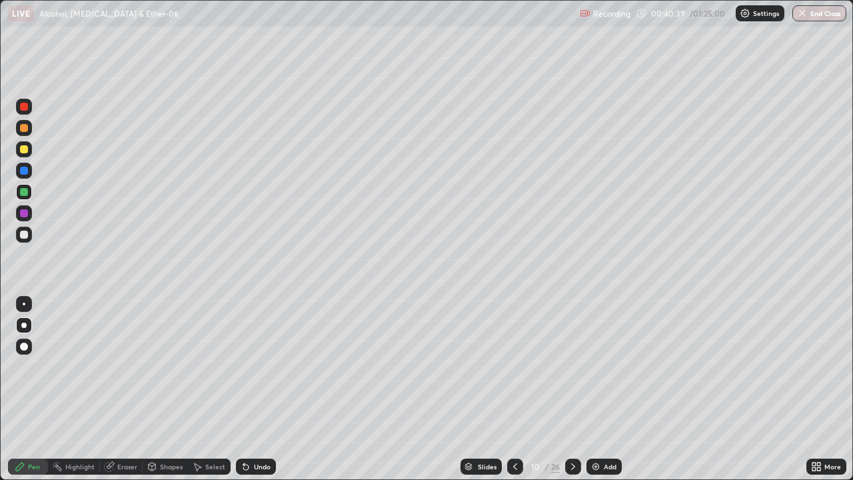
click at [254, 389] on div "Undo" at bounding box center [262, 466] width 17 height 7
click at [22, 233] on div at bounding box center [24, 235] width 8 height 8
click at [597, 389] on img at bounding box center [596, 466] width 11 height 11
click at [130, 389] on div "Eraser" at bounding box center [127, 466] width 20 height 7
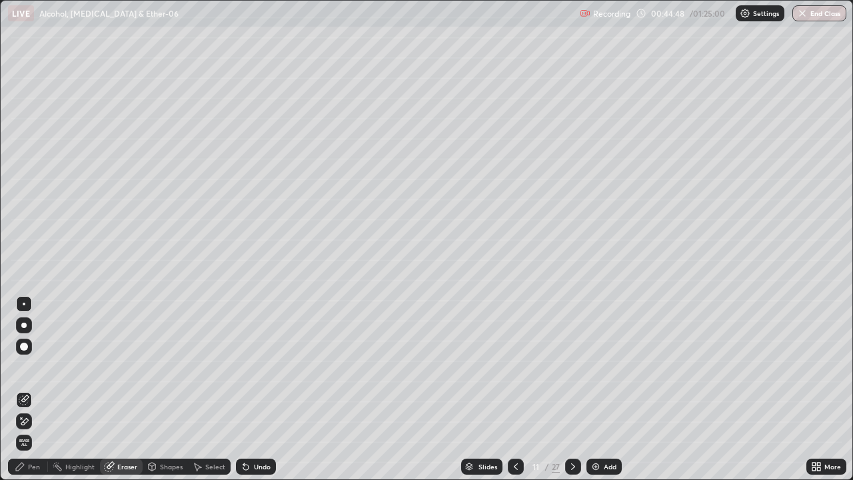
click at [164, 389] on div "Shapes" at bounding box center [171, 466] width 23 height 7
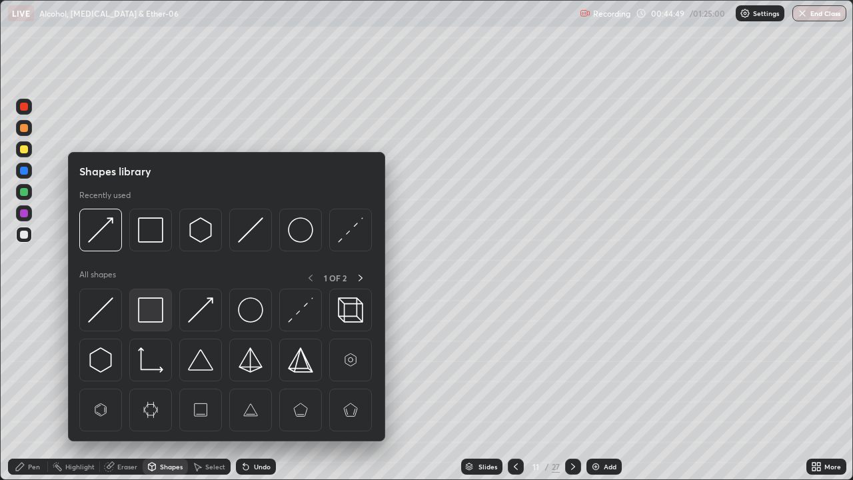
click at [157, 309] on img at bounding box center [150, 309] width 25 height 25
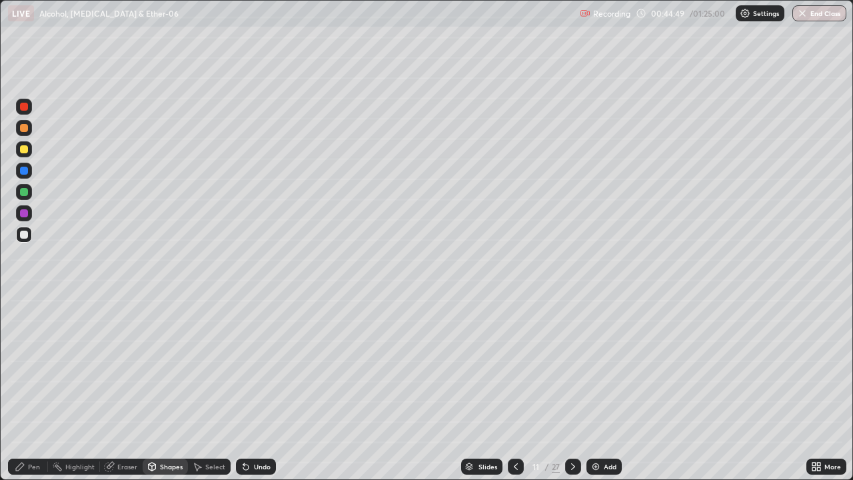
click at [23, 212] on div at bounding box center [24, 213] width 8 height 8
click at [33, 389] on div "Pen" at bounding box center [34, 466] width 12 height 7
click at [173, 389] on div "Shapes" at bounding box center [171, 466] width 23 height 7
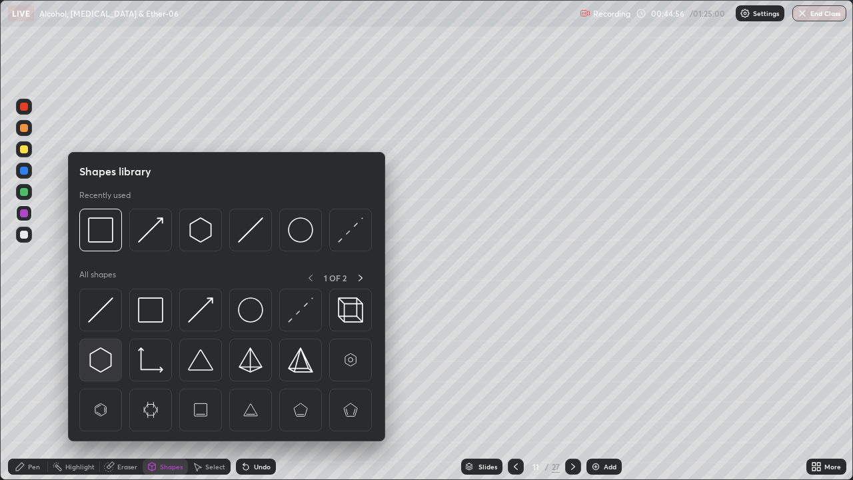
click at [107, 358] on img at bounding box center [100, 359] width 25 height 25
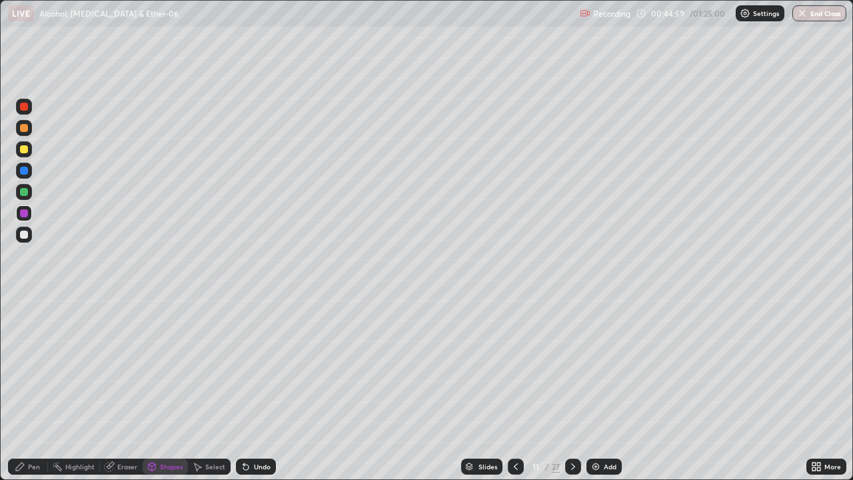
click at [37, 389] on div "Pen" at bounding box center [34, 466] width 12 height 7
click at [21, 146] on div at bounding box center [24, 149] width 8 height 8
click at [169, 389] on div "Shapes" at bounding box center [171, 466] width 23 height 7
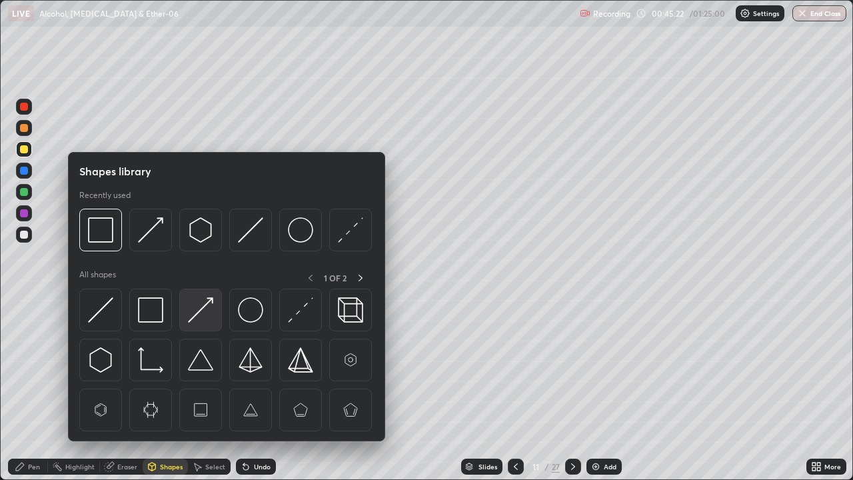
click at [203, 311] on img at bounding box center [200, 309] width 25 height 25
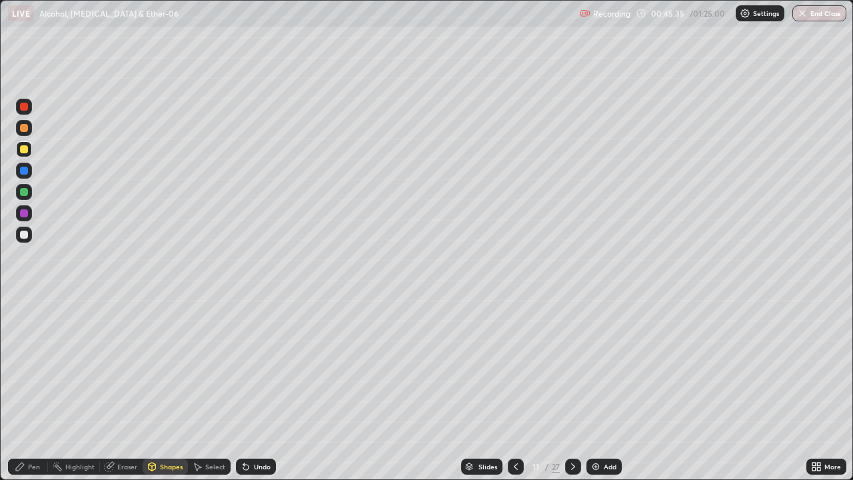
click at [25, 215] on div at bounding box center [24, 213] width 8 height 8
click at [266, 389] on div "Undo" at bounding box center [256, 467] width 40 height 16
click at [261, 389] on div "Undo" at bounding box center [256, 467] width 40 height 16
click at [41, 389] on div "Pen" at bounding box center [28, 467] width 40 height 16
click at [596, 389] on div "Add" at bounding box center [604, 467] width 35 height 16
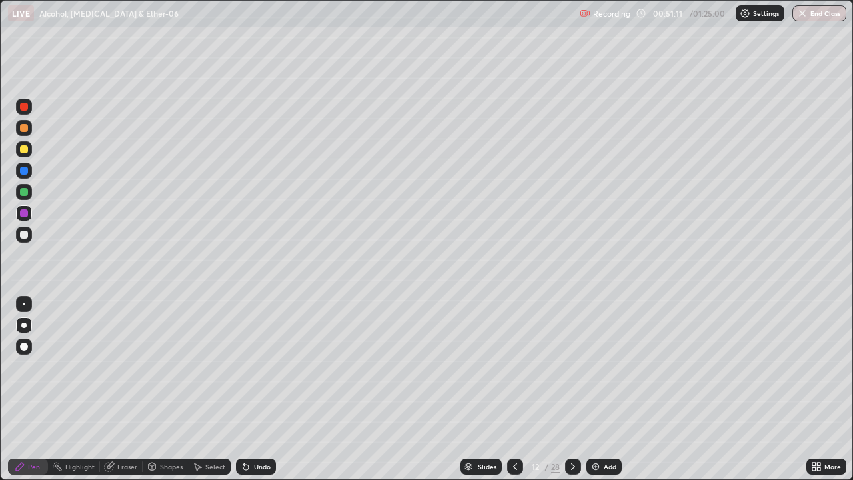
click at [29, 149] on div at bounding box center [24, 149] width 16 height 16
click at [23, 104] on div at bounding box center [24, 107] width 8 height 8
click at [595, 389] on div "Add" at bounding box center [604, 467] width 35 height 16
click at [514, 389] on icon at bounding box center [515, 466] width 4 height 7
click at [597, 389] on img at bounding box center [596, 466] width 11 height 11
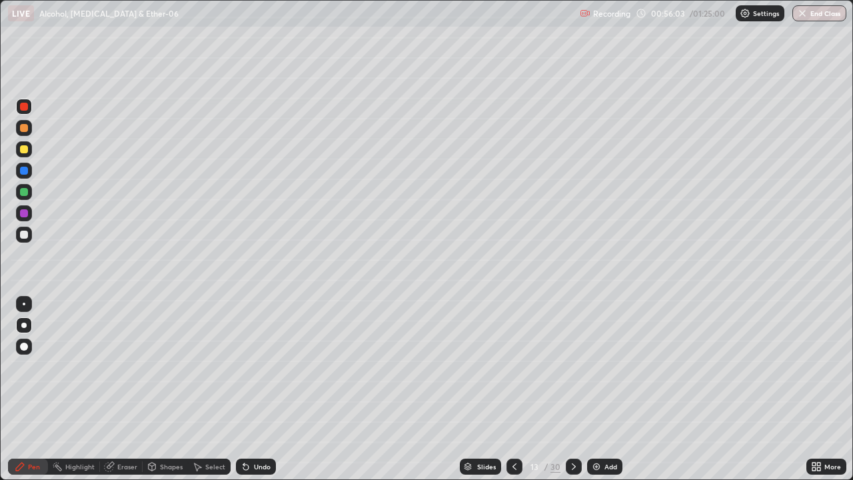
click at [169, 389] on div "Shapes" at bounding box center [171, 466] width 23 height 7
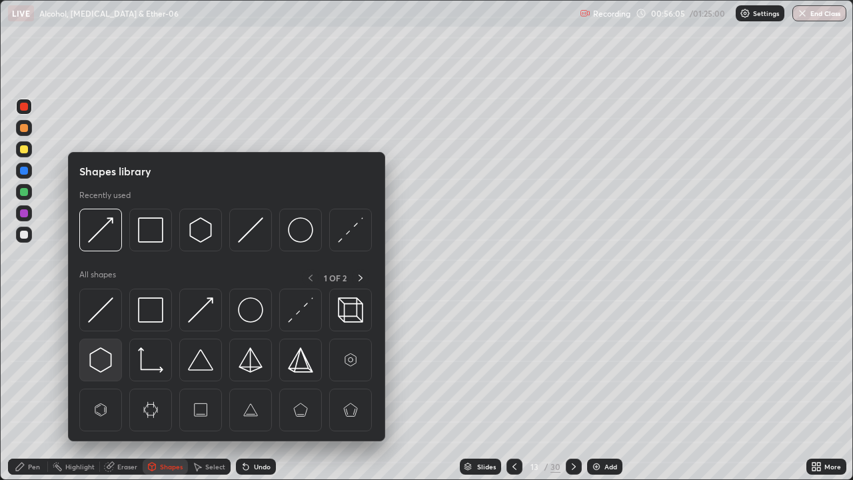
click at [115, 359] on div at bounding box center [100, 360] width 43 height 43
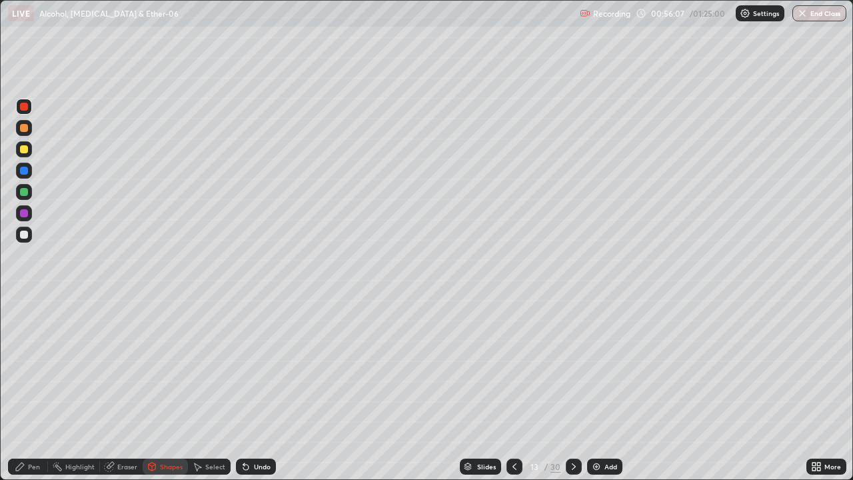
click at [41, 389] on div "Pen" at bounding box center [28, 467] width 40 height 16
click at [25, 147] on div at bounding box center [24, 149] width 8 height 8
click at [170, 389] on div "Shapes" at bounding box center [171, 466] width 23 height 7
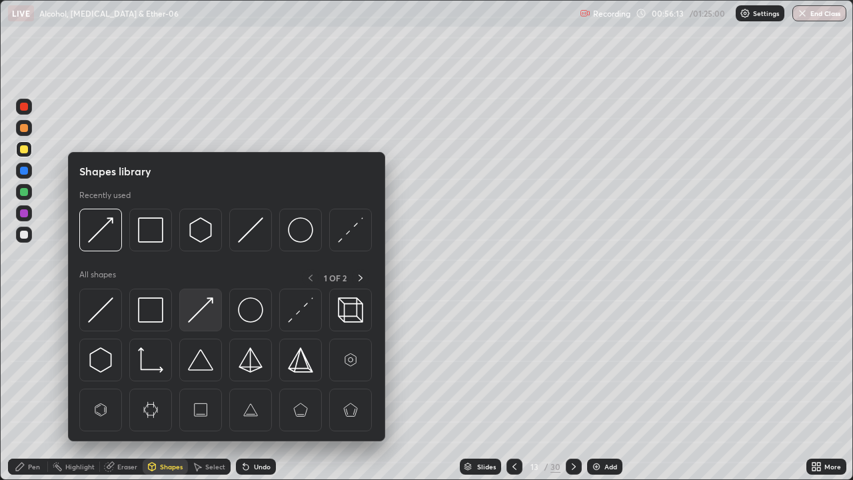
click at [201, 317] on img at bounding box center [200, 309] width 25 height 25
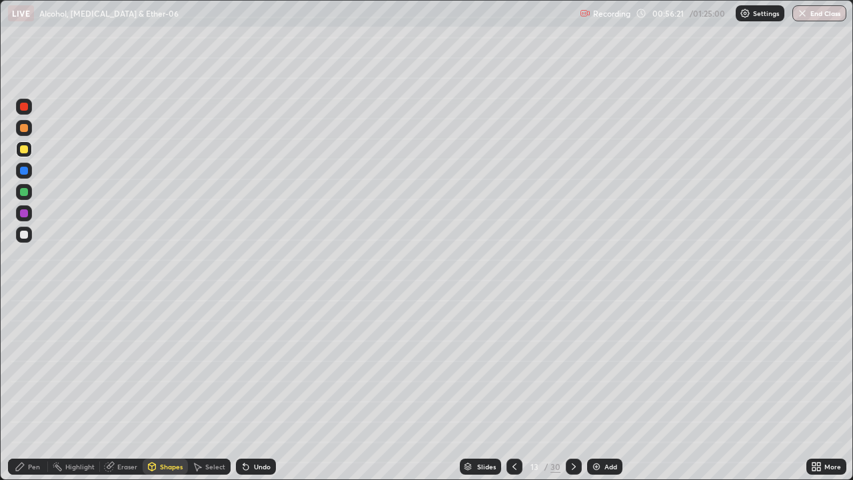
click at [26, 238] on div at bounding box center [24, 235] width 8 height 8
click at [36, 389] on div "Pen" at bounding box center [34, 466] width 12 height 7
click at [27, 113] on div at bounding box center [24, 107] width 16 height 16
click at [597, 389] on img at bounding box center [596, 466] width 11 height 11
click at [218, 389] on div "Select" at bounding box center [215, 466] width 20 height 7
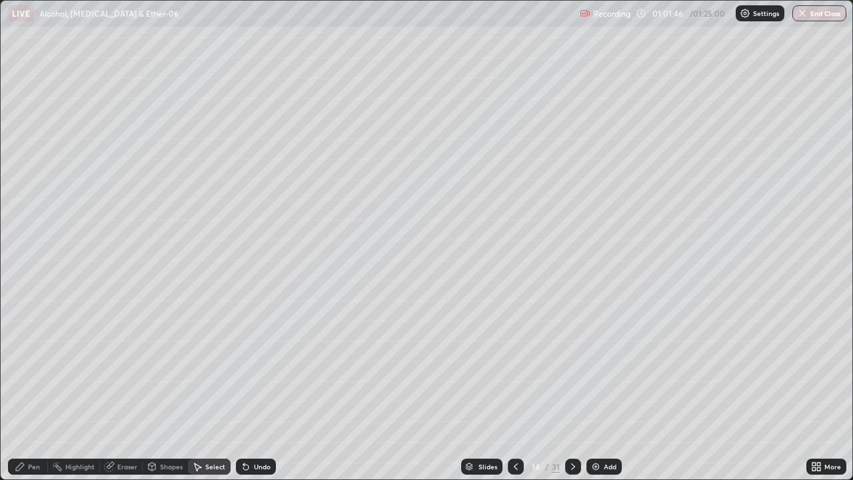
click at [168, 389] on div "Shapes" at bounding box center [171, 466] width 23 height 7
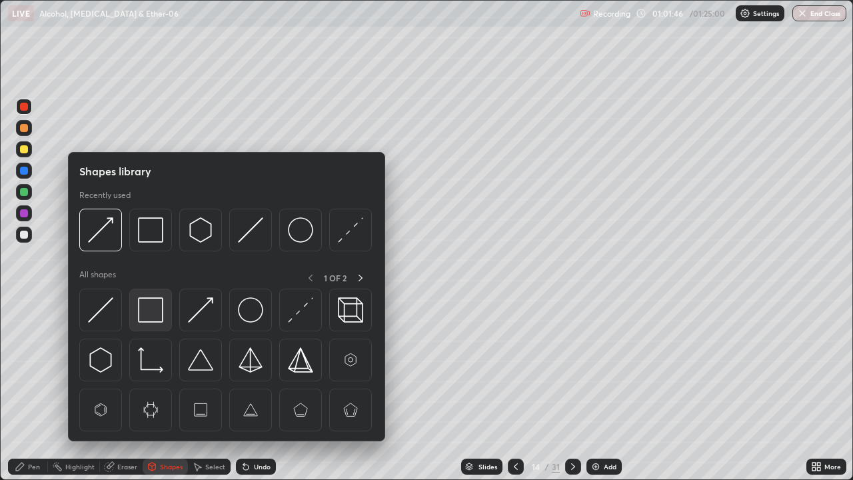
click at [157, 313] on img at bounding box center [150, 309] width 25 height 25
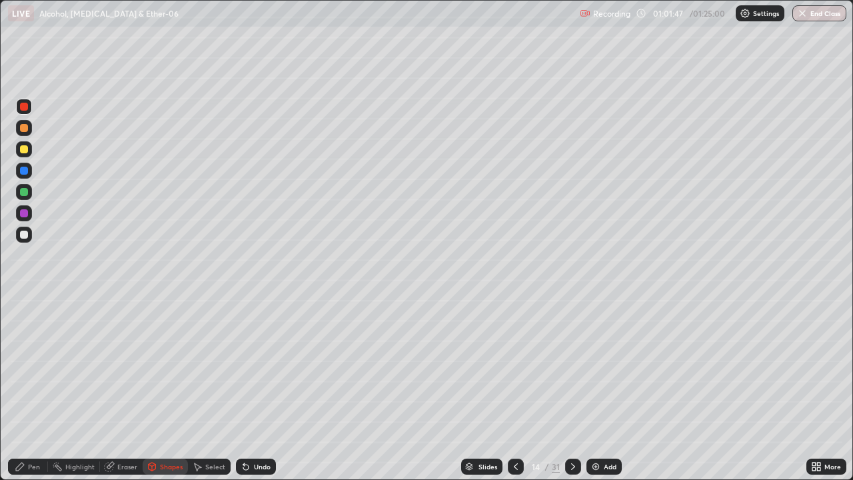
click at [21, 235] on div at bounding box center [24, 235] width 8 height 8
click at [169, 389] on div "Shapes" at bounding box center [171, 466] width 23 height 7
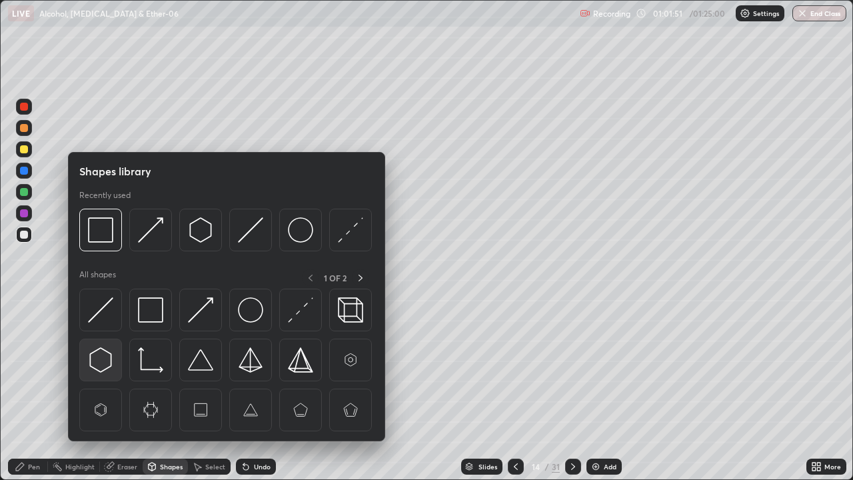
click at [105, 353] on img at bounding box center [100, 359] width 25 height 25
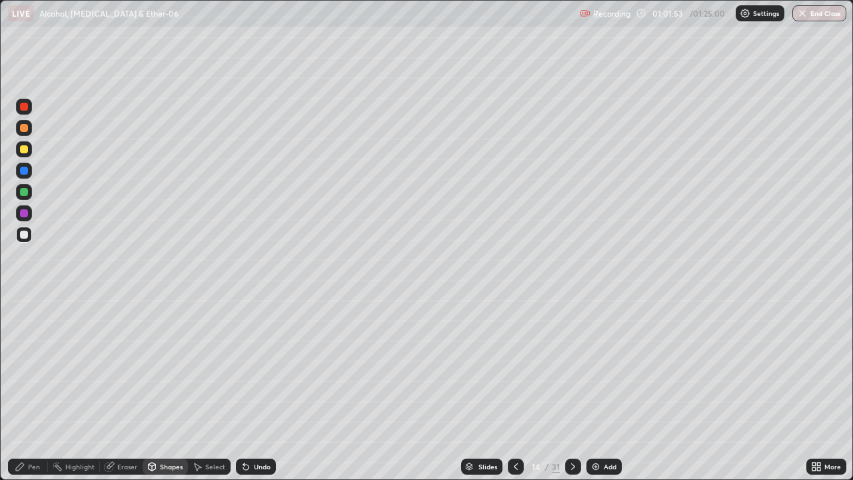
click at [169, 389] on div "Shapes" at bounding box center [171, 466] width 23 height 7
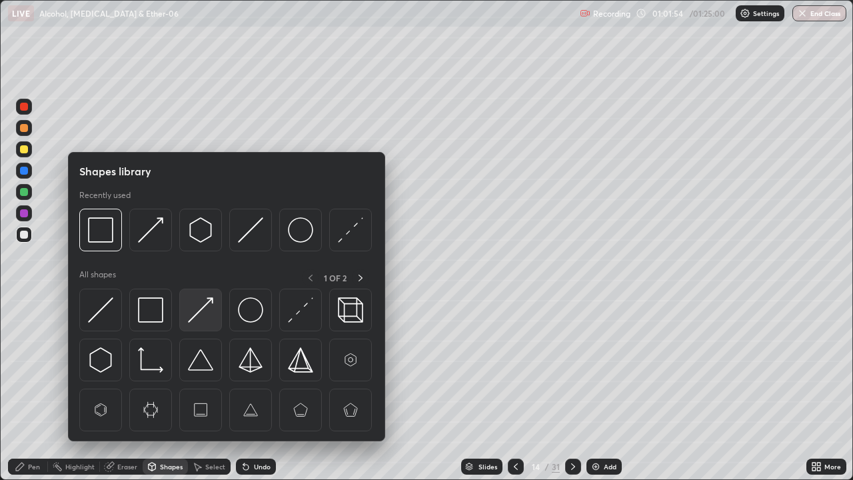
click at [202, 315] on img at bounding box center [200, 309] width 25 height 25
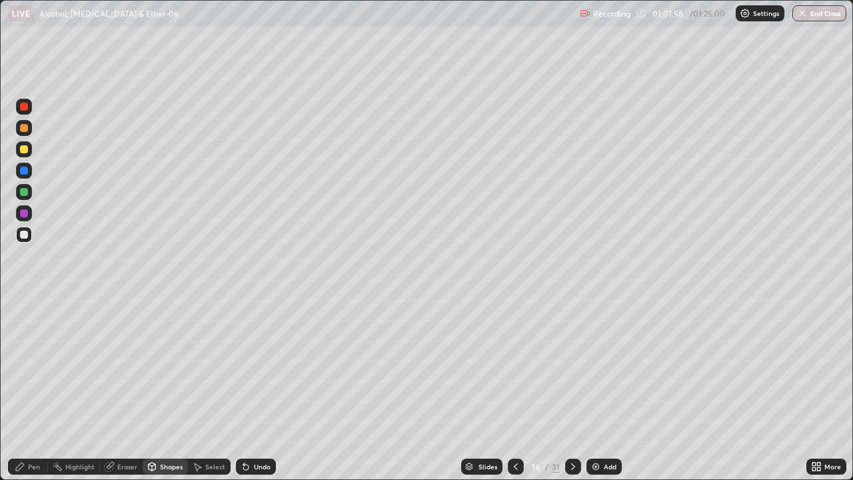
click at [31, 389] on div "Pen" at bounding box center [28, 467] width 40 height 16
click at [23, 218] on div at bounding box center [24, 213] width 16 height 16
click at [257, 389] on div "Undo" at bounding box center [262, 466] width 17 height 7
click at [595, 389] on img at bounding box center [596, 466] width 11 height 11
click at [158, 389] on div "Shapes" at bounding box center [165, 467] width 45 height 16
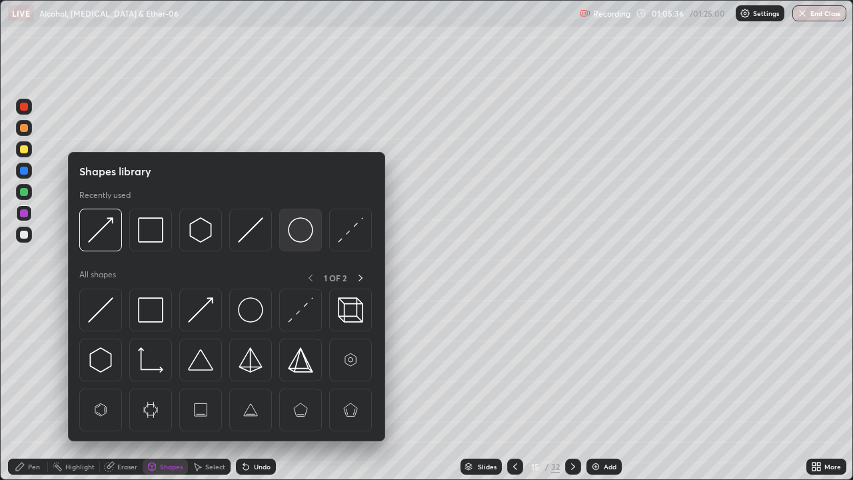
click at [292, 230] on img at bounding box center [300, 229] width 25 height 25
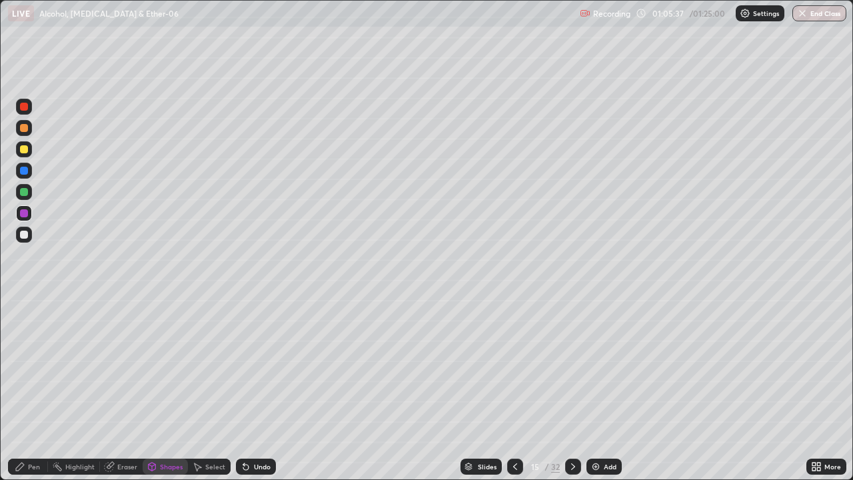
click at [28, 240] on div at bounding box center [24, 235] width 16 height 16
click at [35, 389] on div "Pen" at bounding box center [34, 466] width 12 height 7
click at [22, 186] on div at bounding box center [24, 192] width 16 height 16
click at [593, 389] on img at bounding box center [596, 466] width 11 height 11
click at [172, 389] on div "Shapes" at bounding box center [165, 467] width 45 height 16
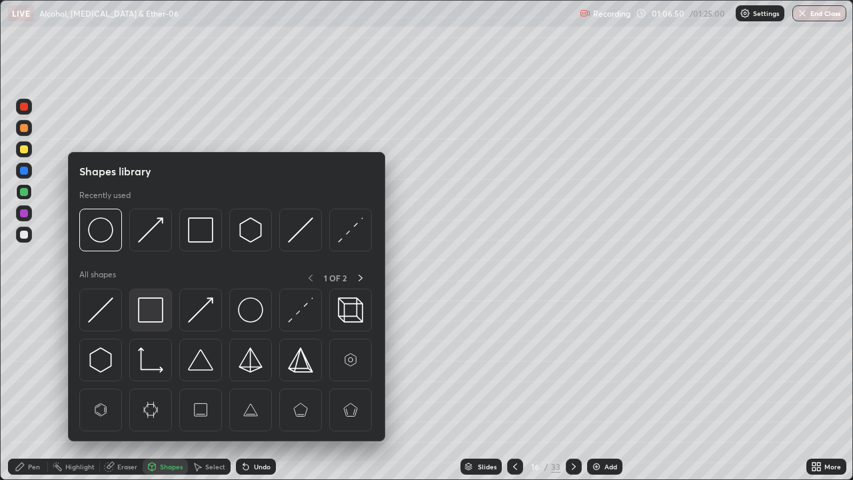
click at [153, 310] on img at bounding box center [150, 309] width 25 height 25
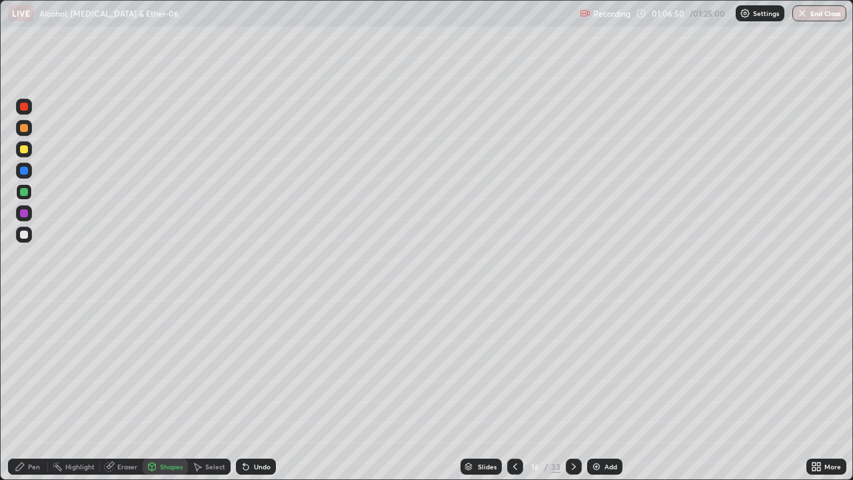
click at [25, 215] on div at bounding box center [24, 213] width 8 height 8
click at [38, 389] on div "Pen" at bounding box center [28, 467] width 40 height 16
click at [167, 389] on div "Shapes" at bounding box center [171, 466] width 23 height 7
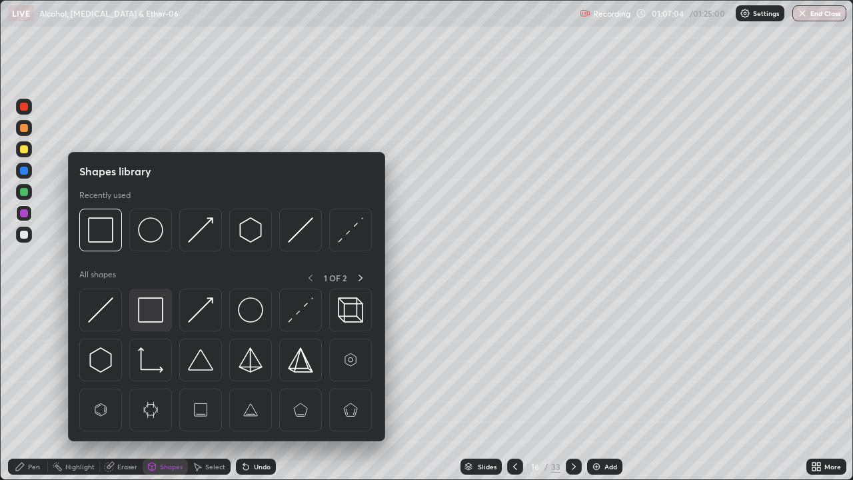
click at [153, 309] on img at bounding box center [150, 309] width 25 height 25
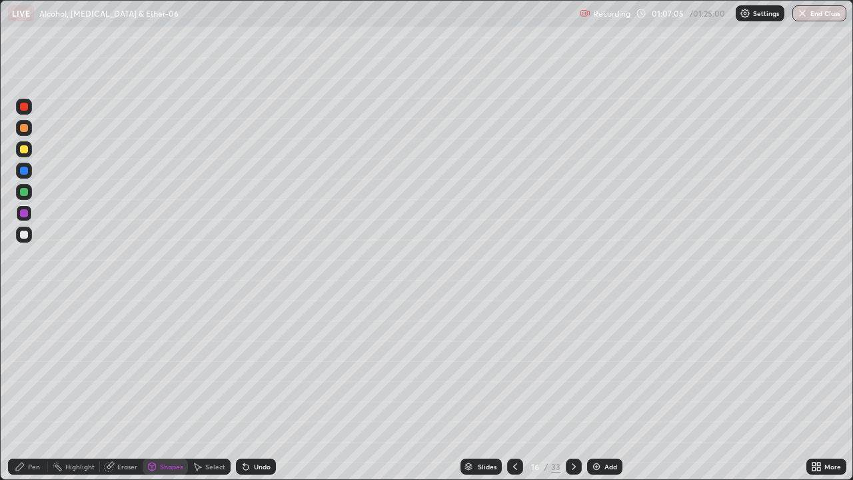
click at [23, 191] on div at bounding box center [24, 192] width 8 height 8
click at [36, 389] on div "Pen" at bounding box center [28, 467] width 40 height 16
click at [167, 389] on div "Shapes" at bounding box center [171, 466] width 23 height 7
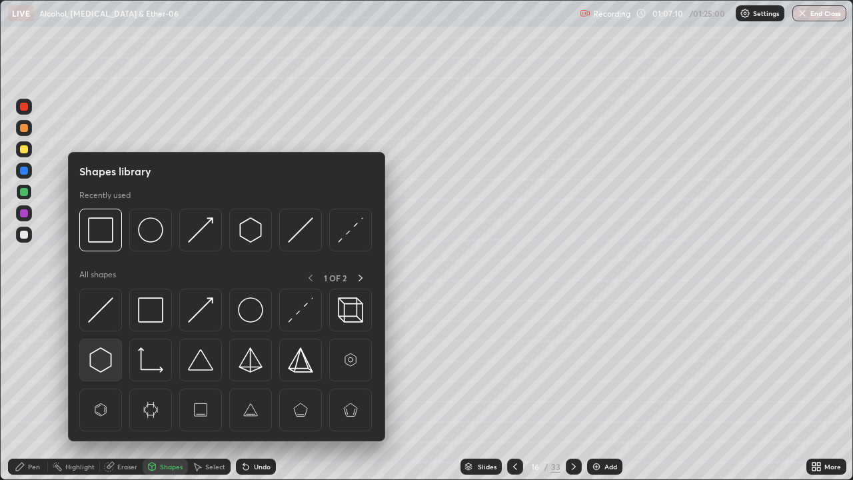
click at [111, 357] on img at bounding box center [100, 359] width 25 height 25
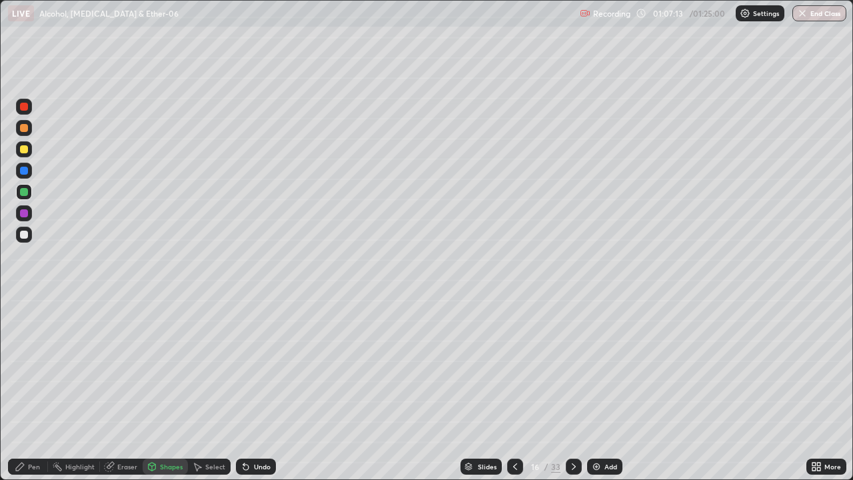
click at [34, 389] on div "Pen" at bounding box center [34, 466] width 12 height 7
click at [23, 147] on div at bounding box center [24, 149] width 8 height 8
click at [24, 213] on div at bounding box center [24, 213] width 8 height 8
click at [119, 389] on div "Eraser" at bounding box center [127, 466] width 20 height 7
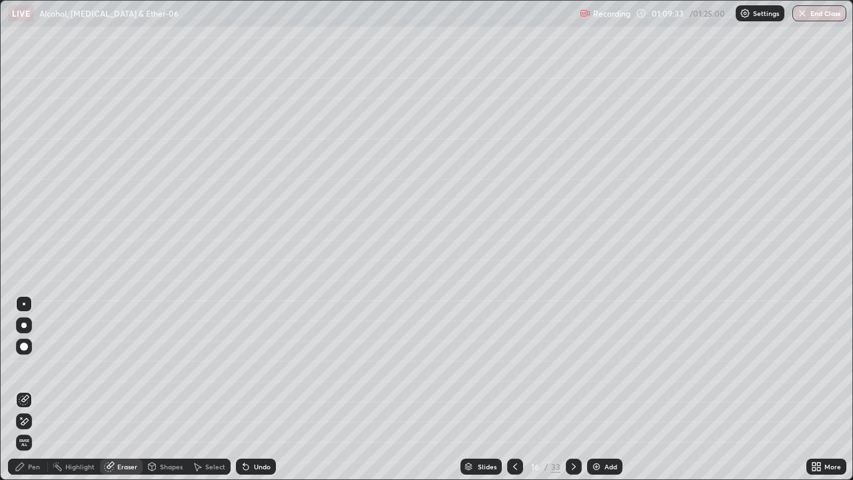
click at [37, 389] on div "Pen" at bounding box center [34, 466] width 12 height 7
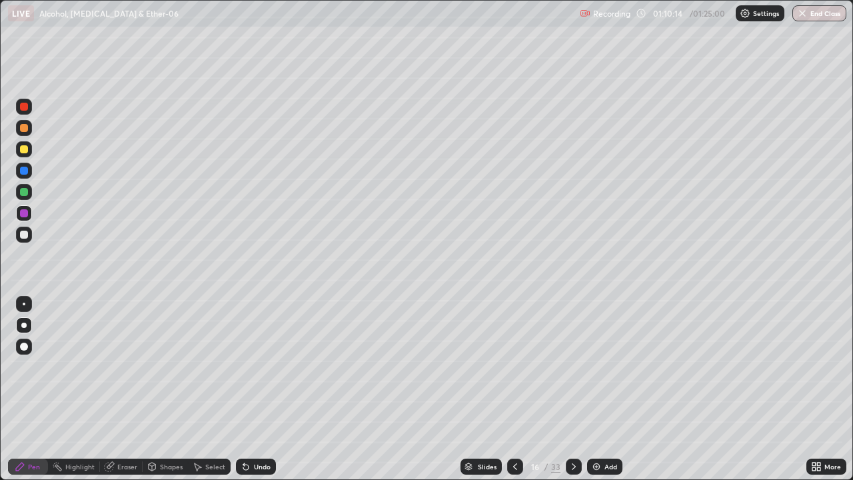
click at [119, 389] on div "Eraser" at bounding box center [127, 466] width 20 height 7
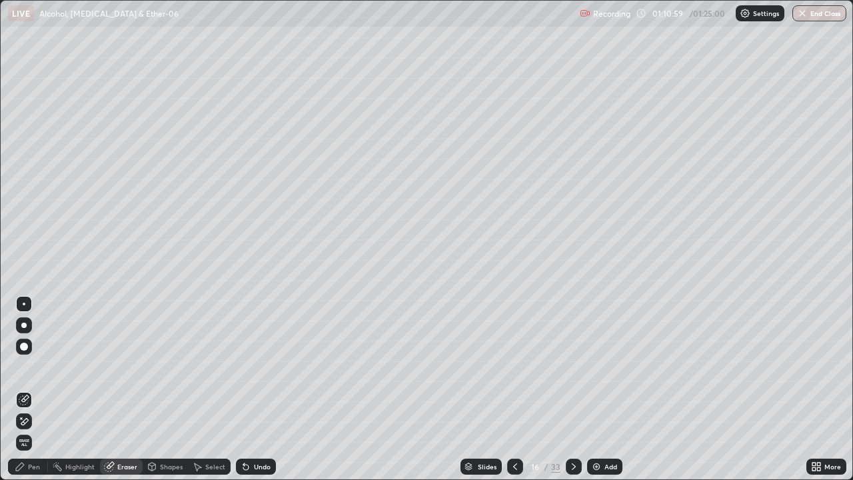
click at [601, 389] on div "Add" at bounding box center [604, 467] width 35 height 16
click at [33, 389] on div "Pen" at bounding box center [28, 467] width 40 height 16
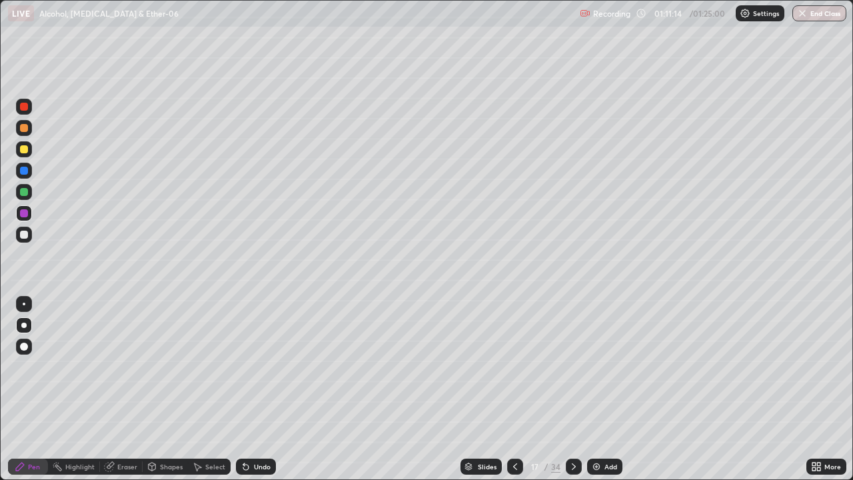
click at [167, 389] on div "Shapes" at bounding box center [165, 467] width 45 height 16
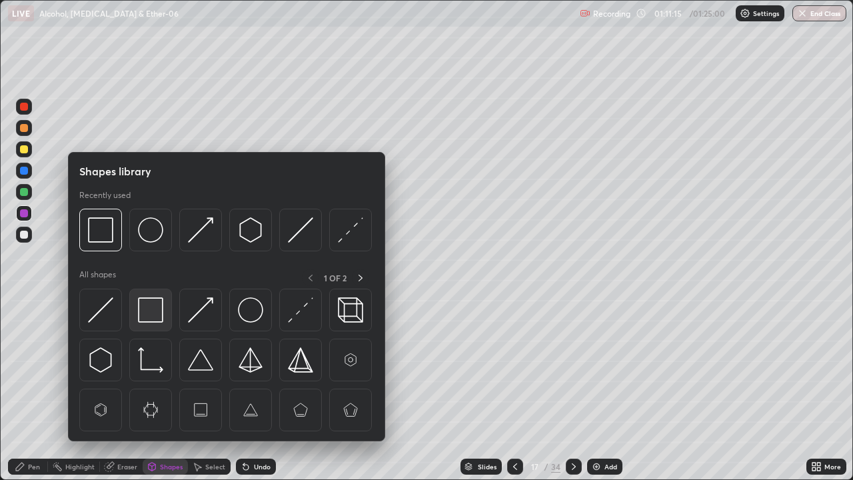
click at [155, 311] on img at bounding box center [150, 309] width 25 height 25
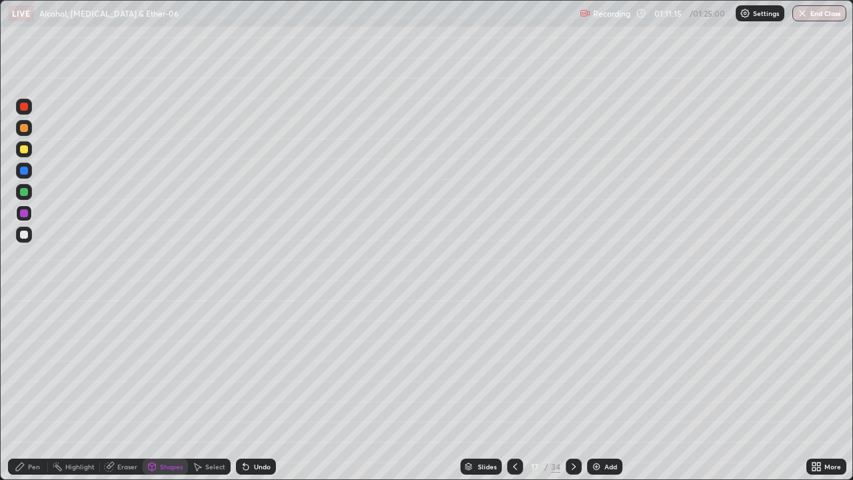
click at [25, 195] on div at bounding box center [24, 192] width 8 height 8
click at [166, 389] on div "Shapes" at bounding box center [171, 466] width 23 height 7
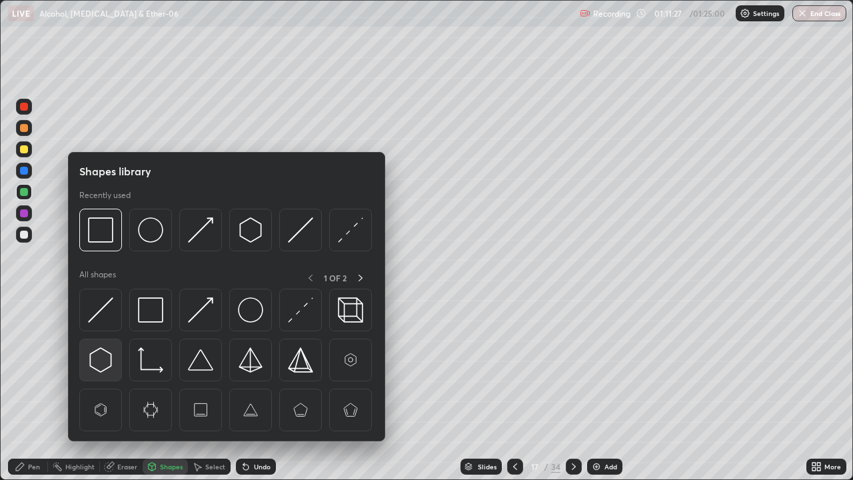
click at [111, 361] on img at bounding box center [100, 359] width 25 height 25
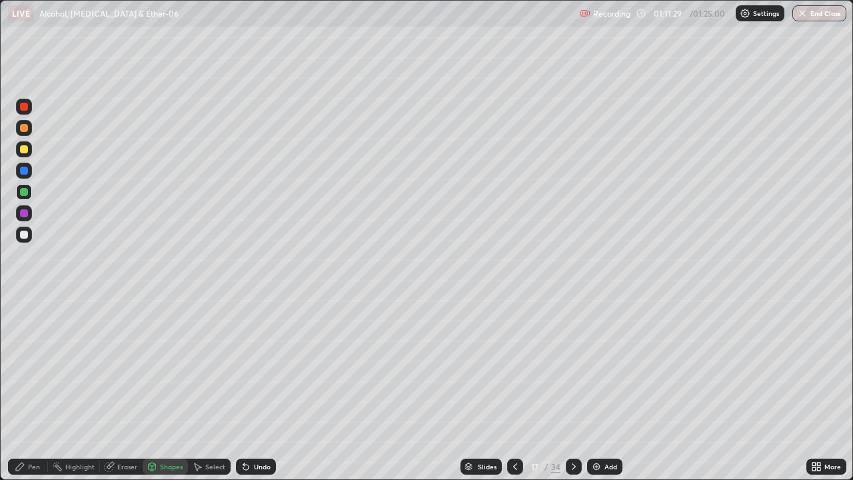
click at [39, 389] on div "Pen" at bounding box center [34, 466] width 12 height 7
click at [24, 215] on div at bounding box center [24, 213] width 8 height 8
click at [255, 389] on div "Undo" at bounding box center [262, 466] width 17 height 7
click at [254, 389] on div "Undo" at bounding box center [262, 466] width 17 height 7
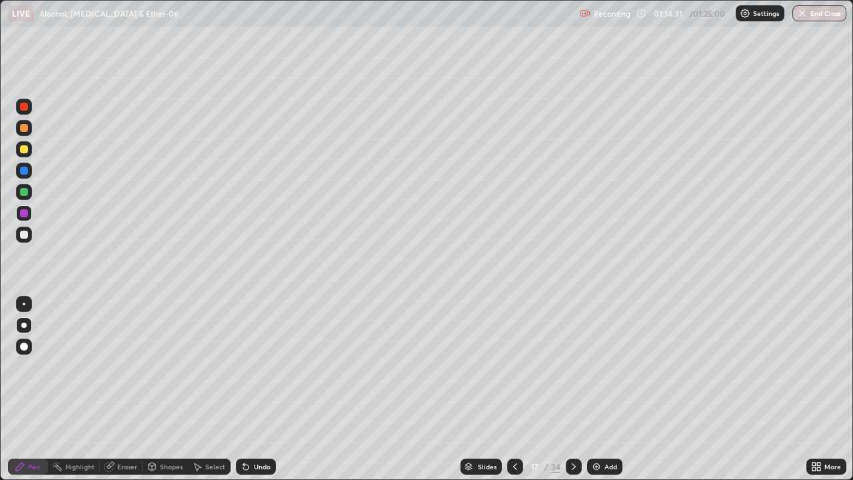
click at [832, 17] on button "End Class" at bounding box center [820, 13] width 54 height 16
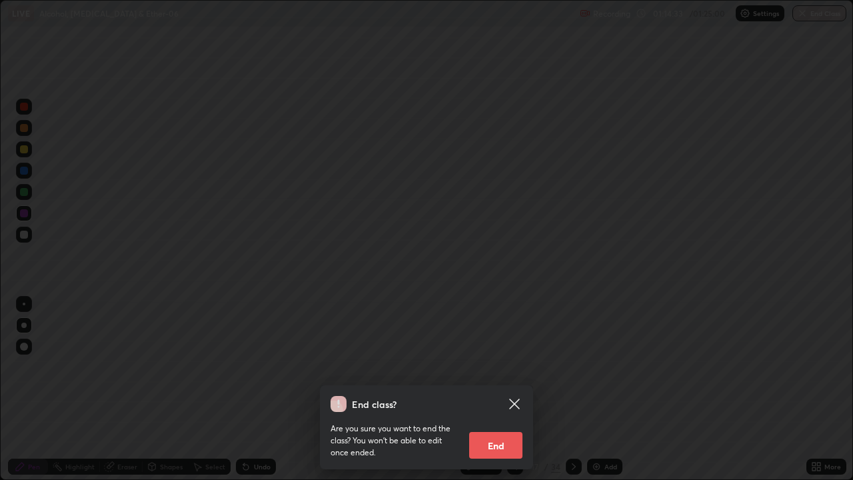
click at [492, 389] on button "End" at bounding box center [495, 445] width 53 height 27
